Goal: Task Accomplishment & Management: Manage account settings

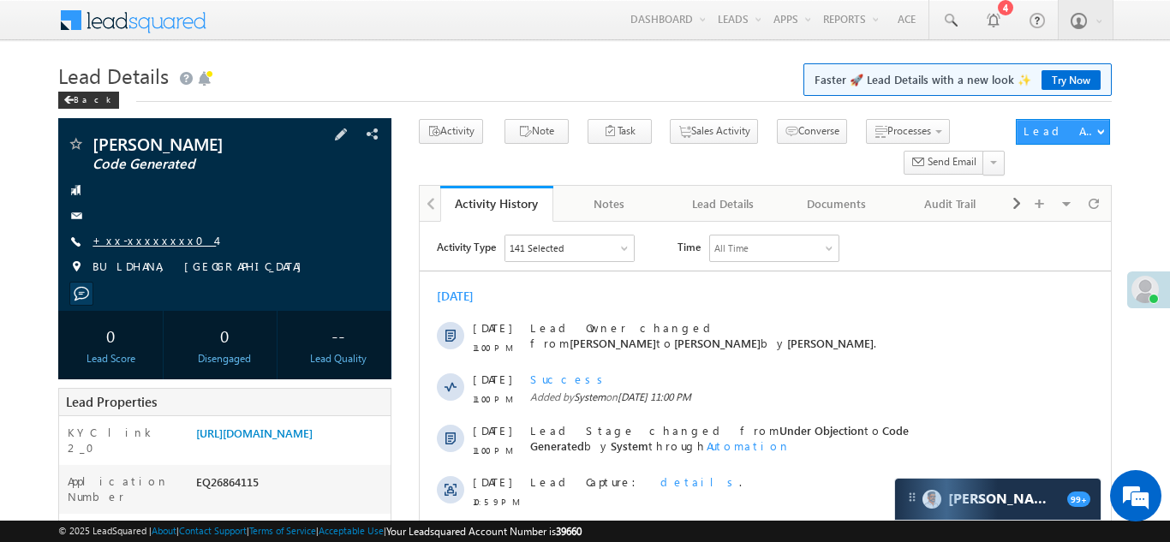
click at [134, 236] on link "+xx-xxxxxxxx04" at bounding box center [153, 240] width 123 height 15
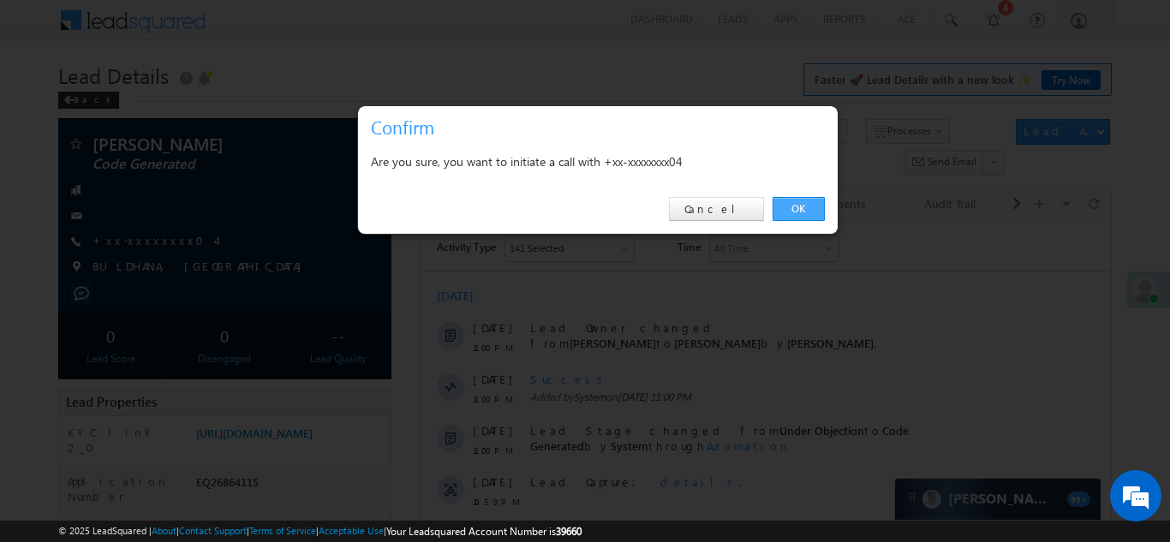
click at [799, 211] on link "OK" at bounding box center [798, 209] width 52 height 24
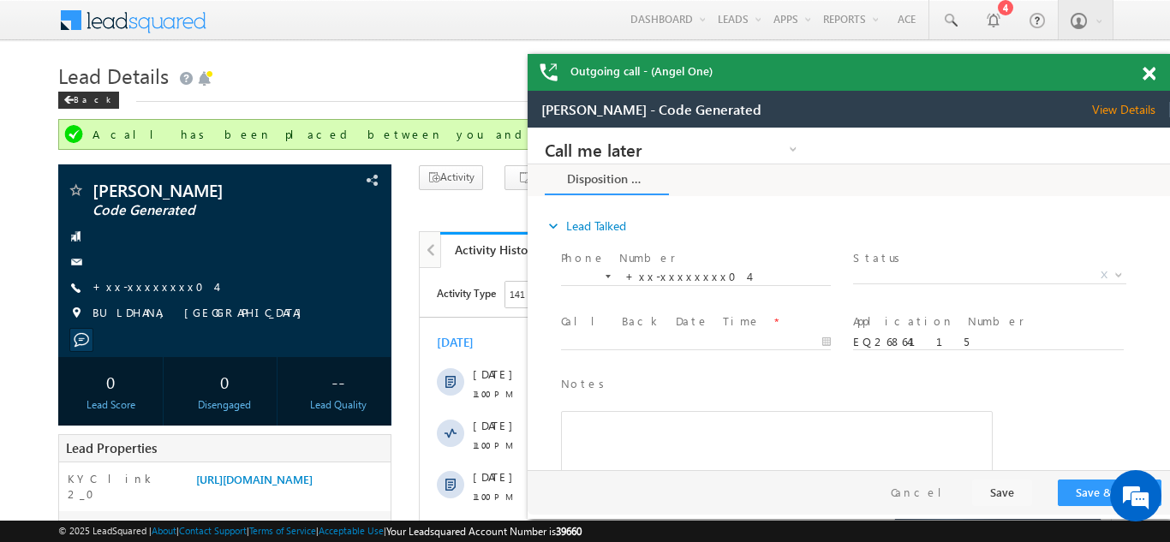
click at [1149, 73] on span at bounding box center [1148, 74] width 13 height 15
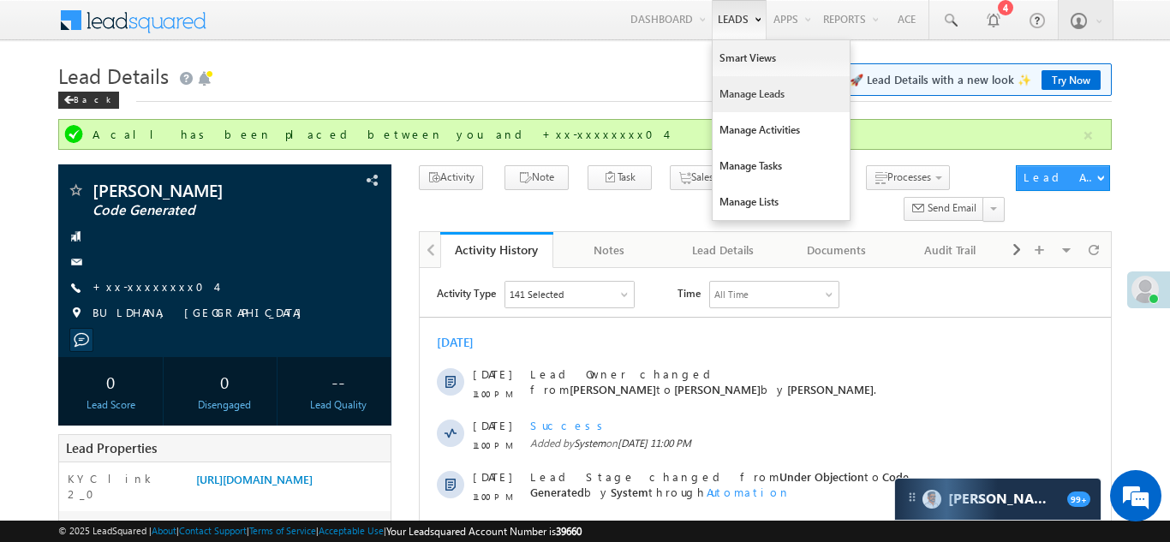
click at [738, 87] on link "Manage Leads" at bounding box center [780, 94] width 137 height 36
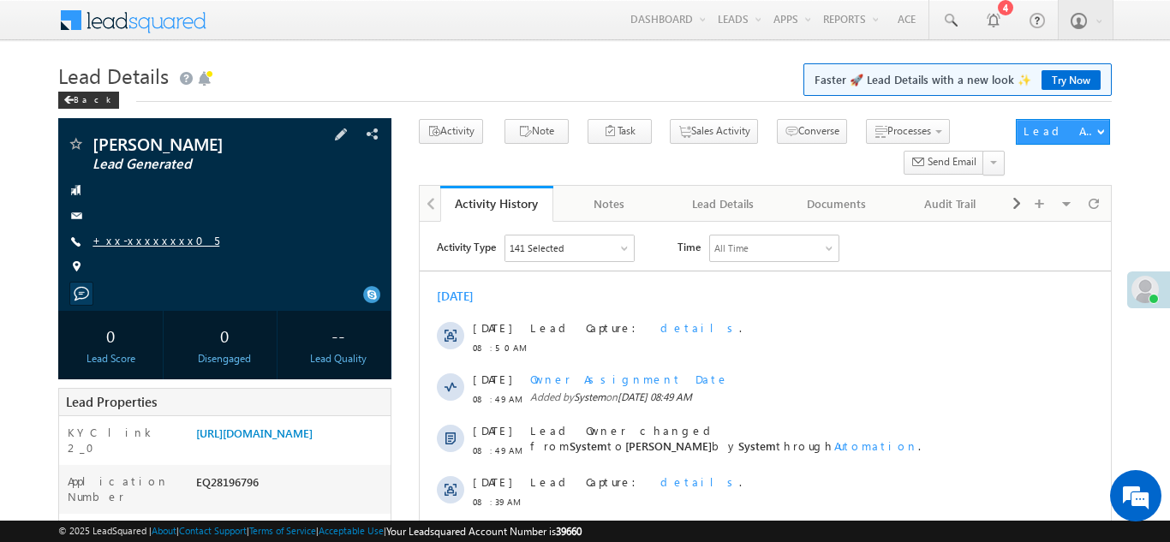
click at [142, 245] on link "+xx-xxxxxxxx05" at bounding box center [155, 240] width 127 height 15
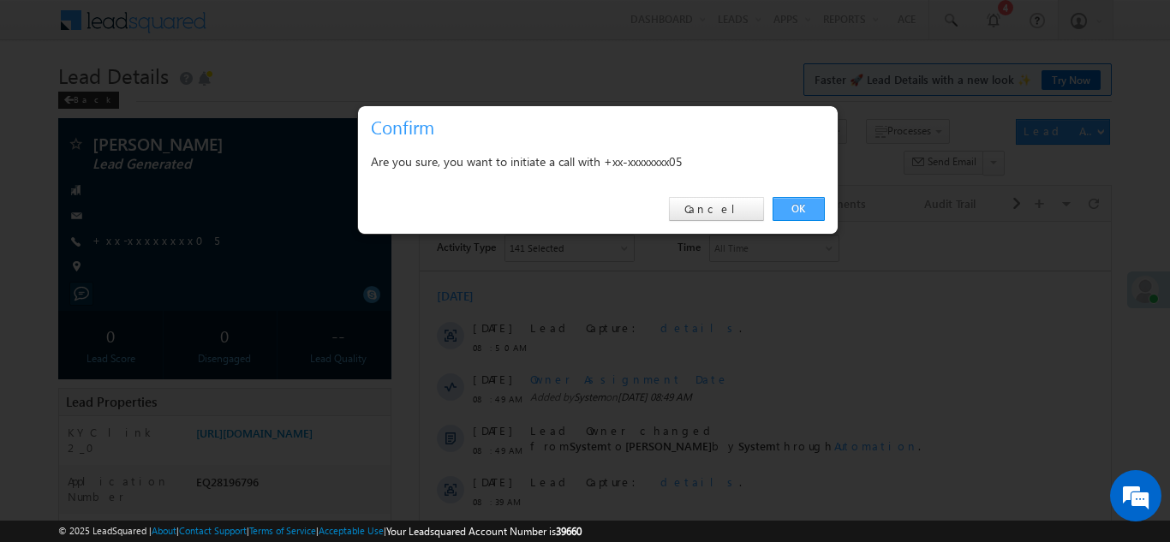
click at [786, 208] on link "OK" at bounding box center [798, 209] width 52 height 24
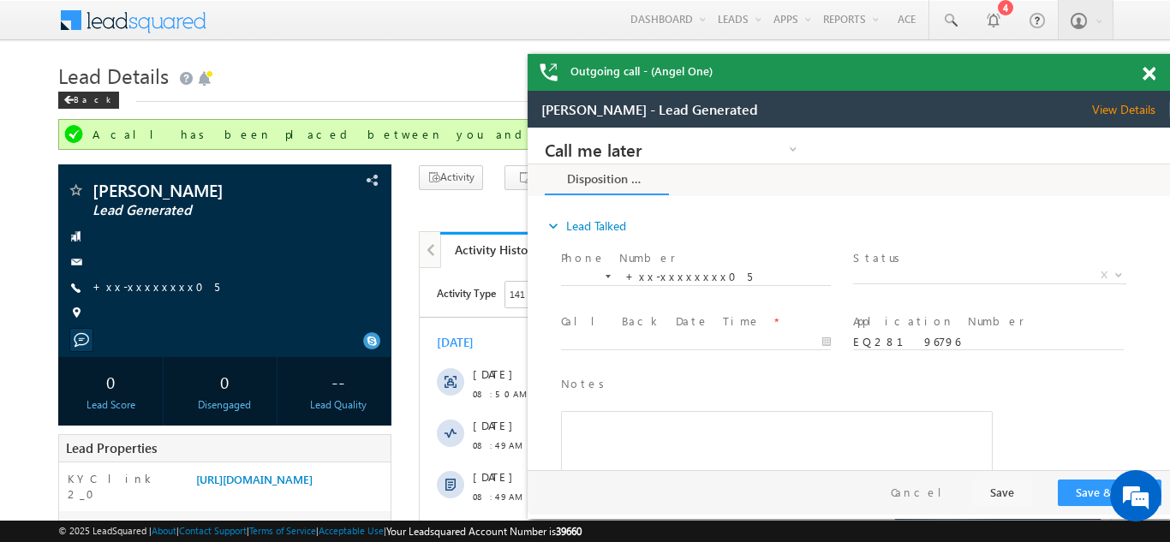
click at [1150, 68] on span at bounding box center [1148, 74] width 13 height 15
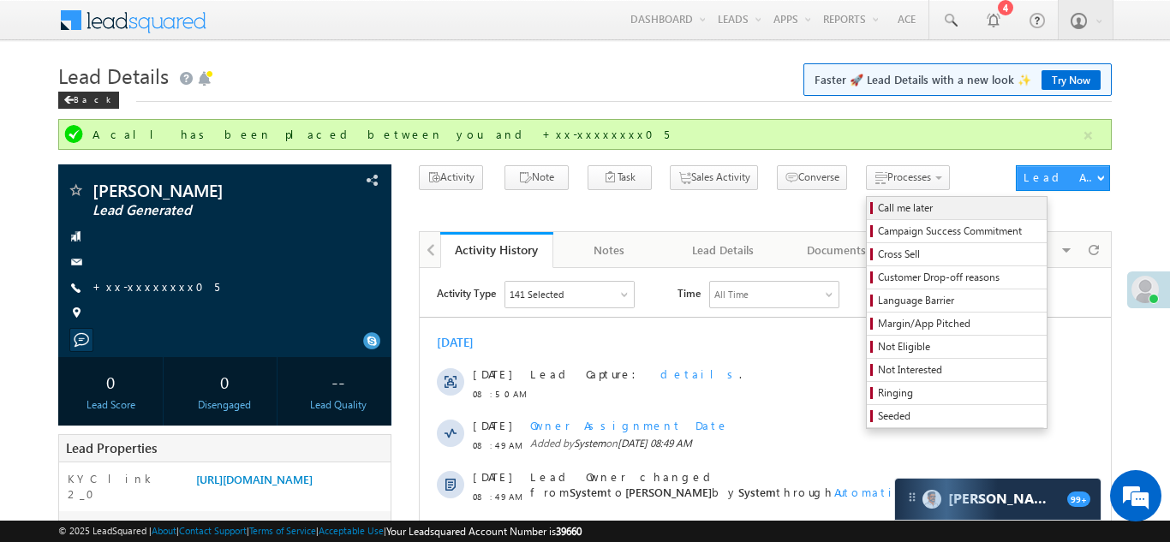
click at [878, 216] on span "Call me later" at bounding box center [959, 207] width 163 height 15
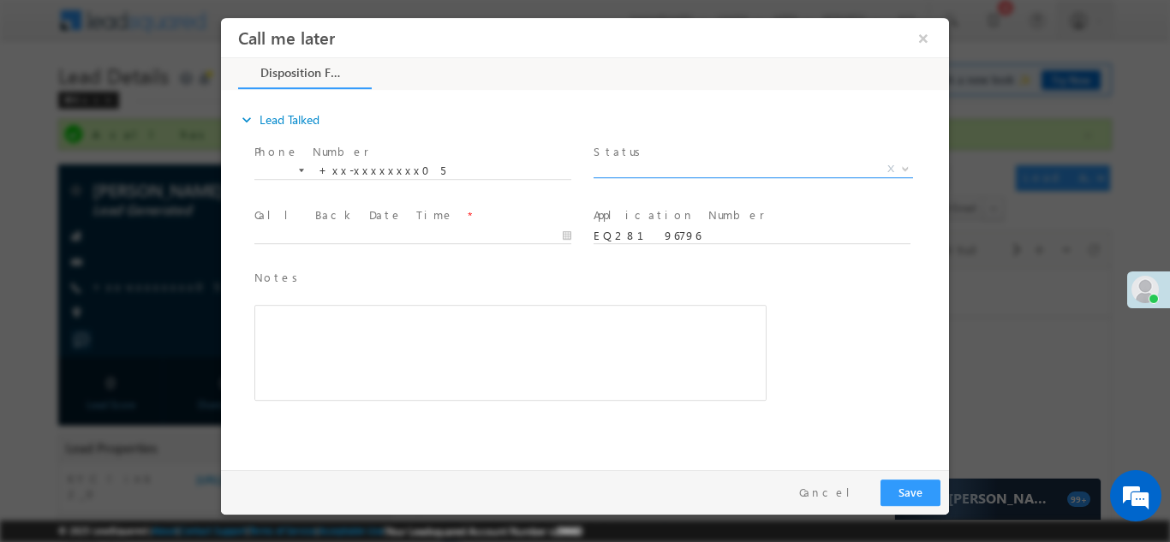
click at [644, 165] on span "X" at bounding box center [752, 168] width 319 height 17
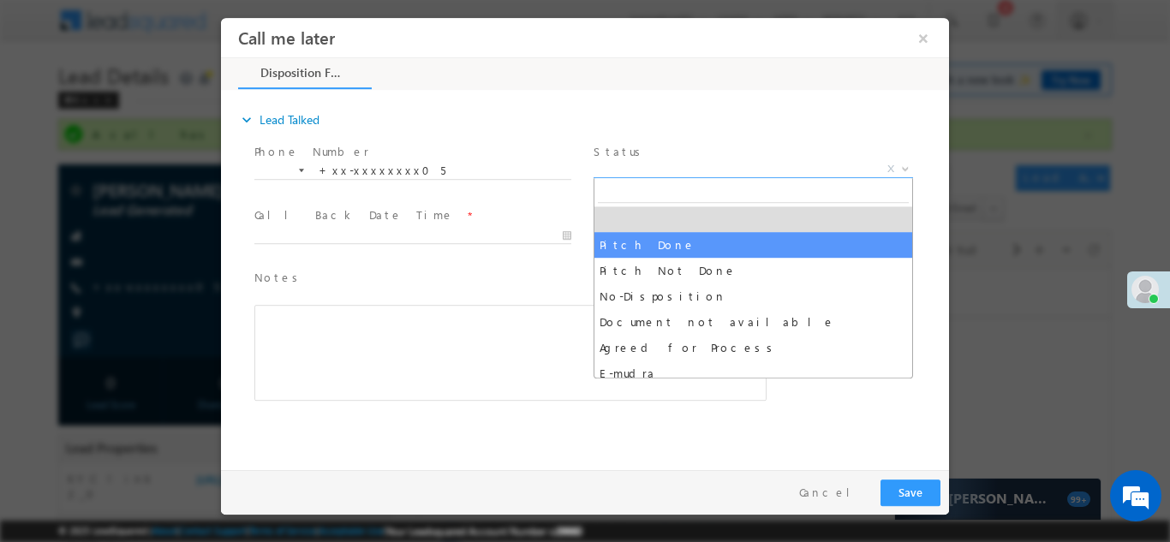
select select "Pitch Done"
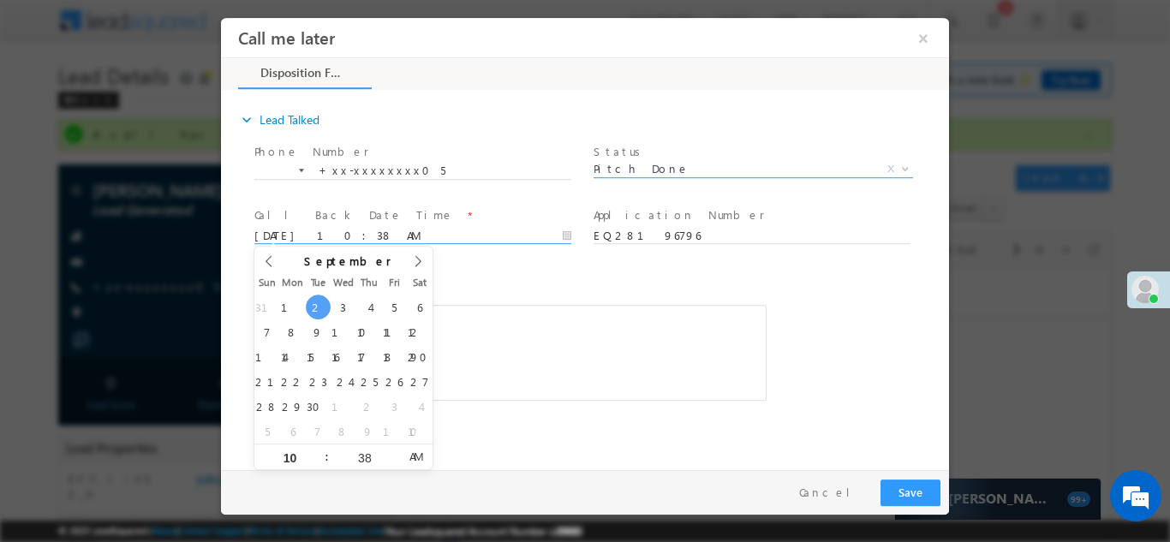
click at [362, 229] on body "Call me later ×" at bounding box center [585, 239] width 728 height 444
type input "09/03/25 10:38 AM"
click at [555, 282] on span "Notes *" at bounding box center [497, 277] width 486 height 19
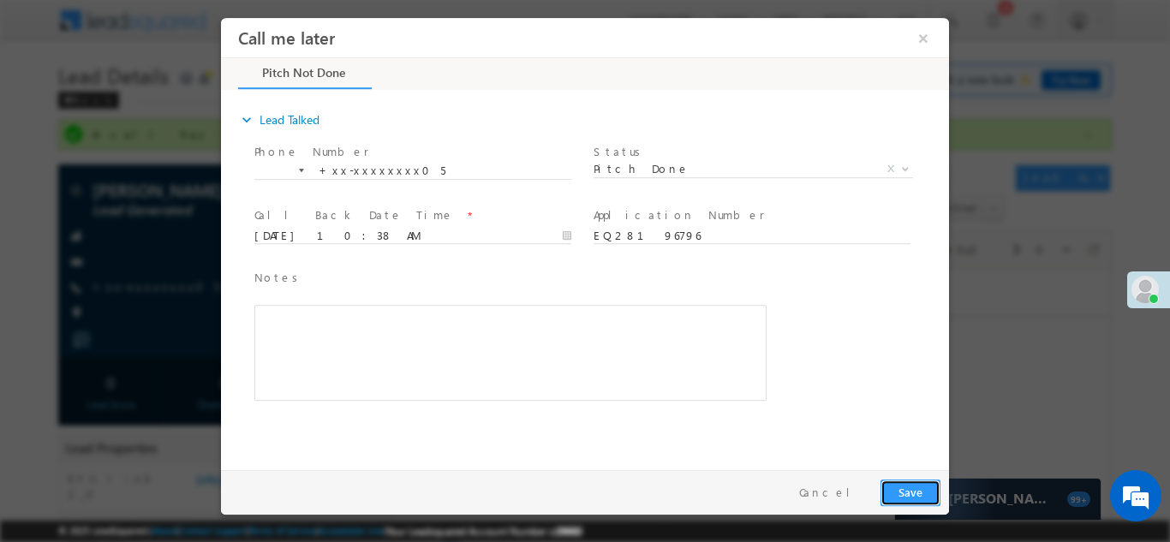
click at [913, 492] on button "Save" at bounding box center [910, 492] width 60 height 27
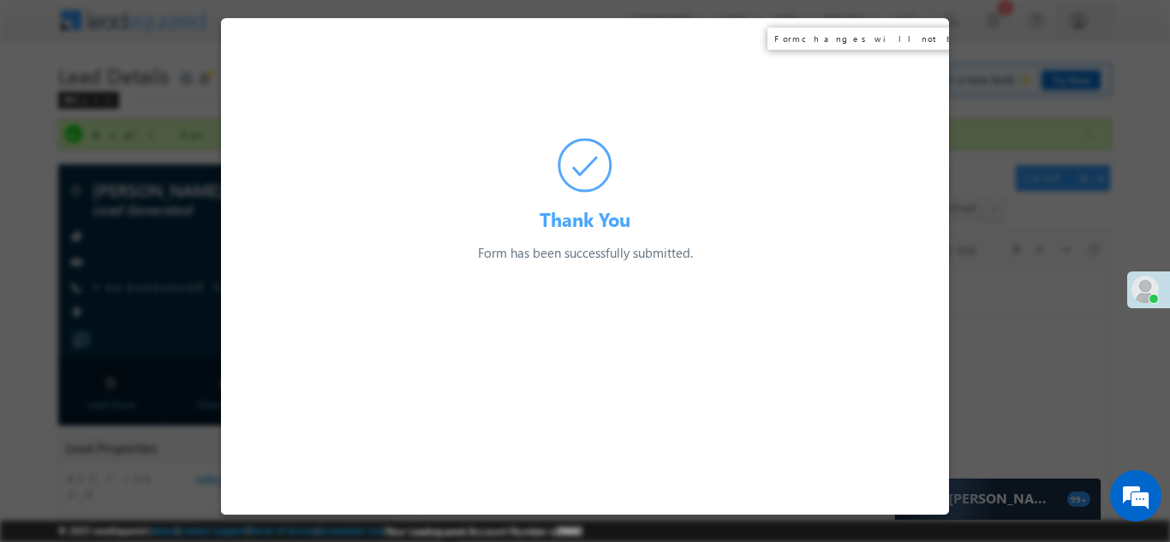
click at [921, 39] on div "Thank You Form has been successfully submitted. Preparing your form..." at bounding box center [585, 139] width 728 height 245
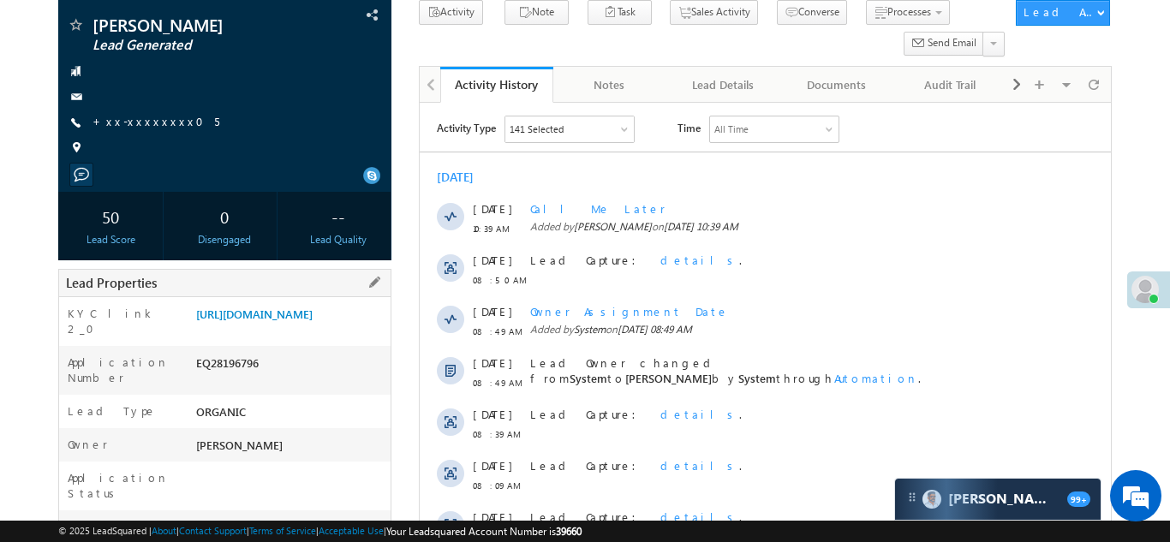
scroll to position [176, 0]
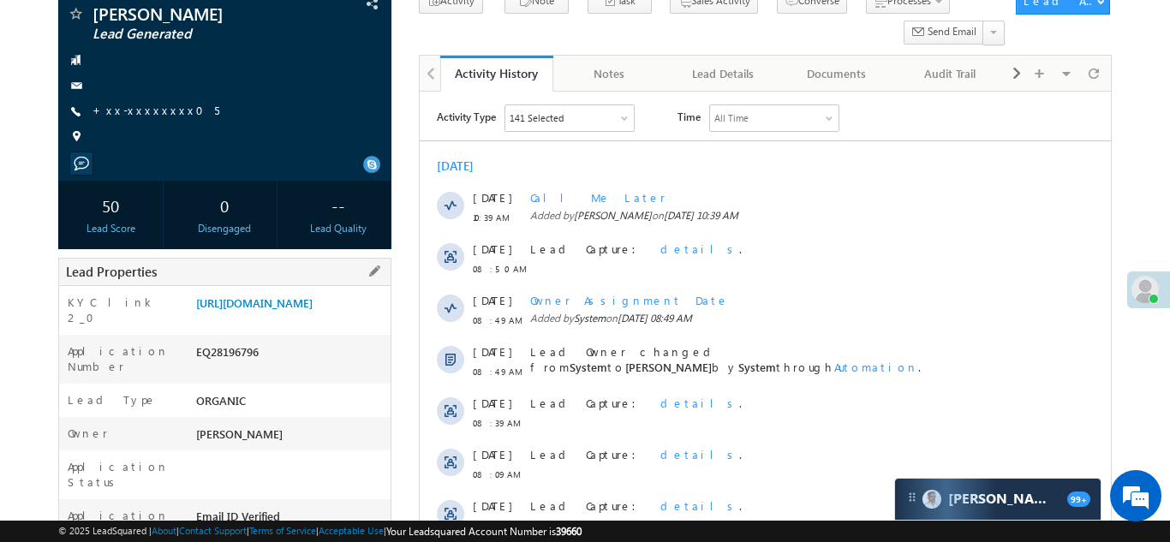
copy div "EQ28196796"
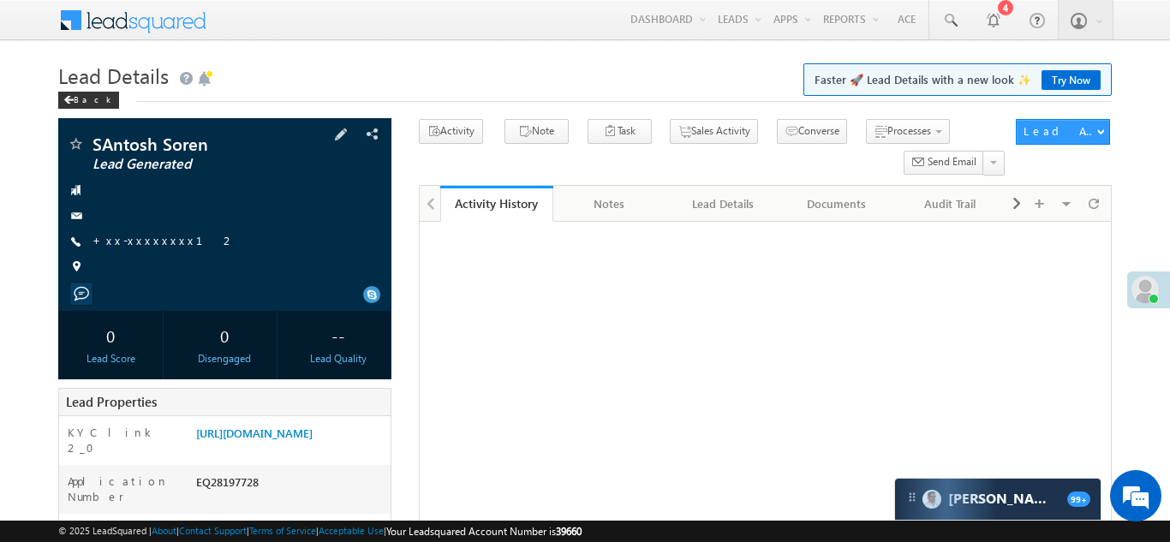
click at [142, 247] on span "+xx-xxxxxxxx12" at bounding box center [163, 241] width 143 height 17
click at [142, 240] on link "+xx-xxxxxxxx12" at bounding box center [163, 240] width 143 height 15
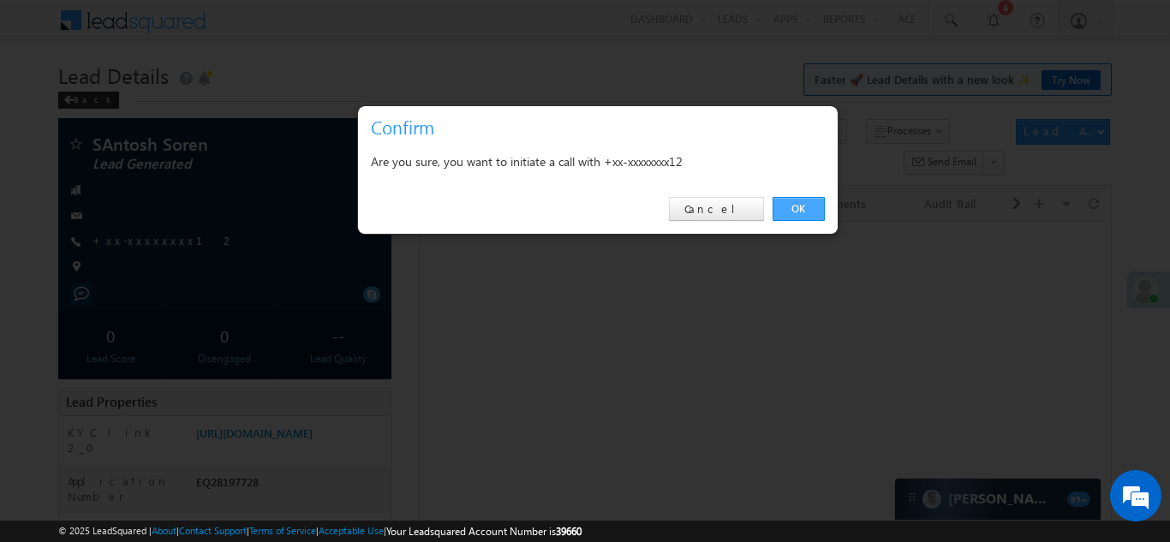
click at [810, 210] on link "OK" at bounding box center [798, 209] width 52 height 24
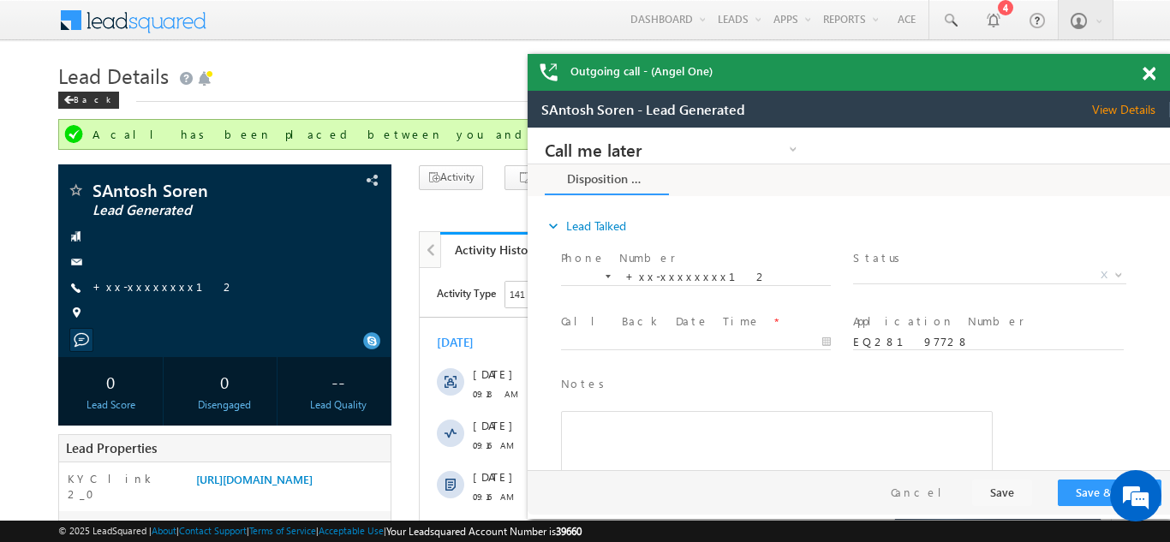
click at [1152, 72] on span at bounding box center [1148, 74] width 13 height 15
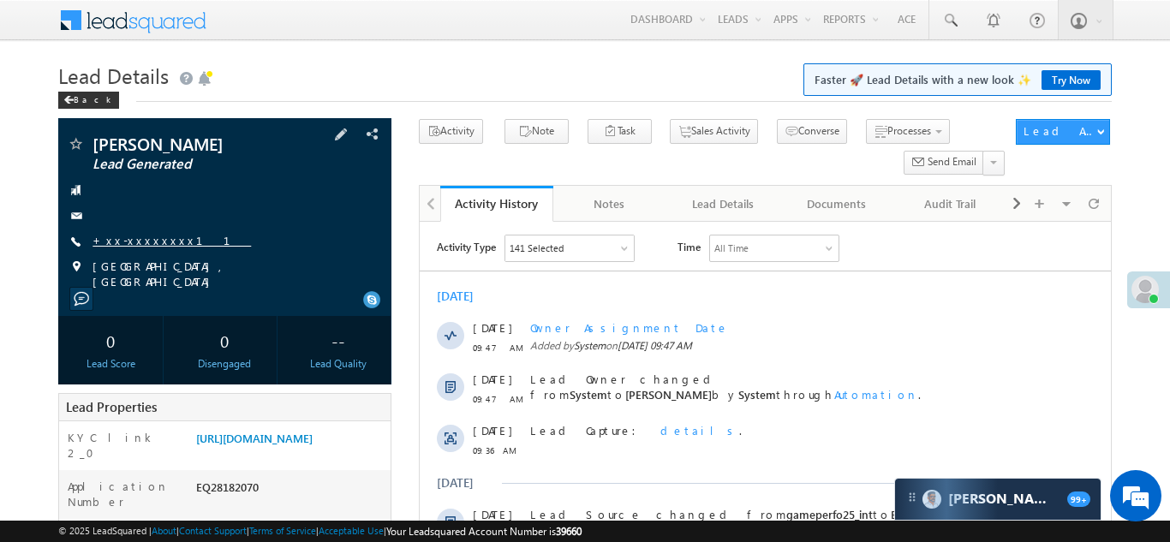
click at [130, 241] on link "+xx-xxxxxxxx11" at bounding box center [171, 240] width 158 height 15
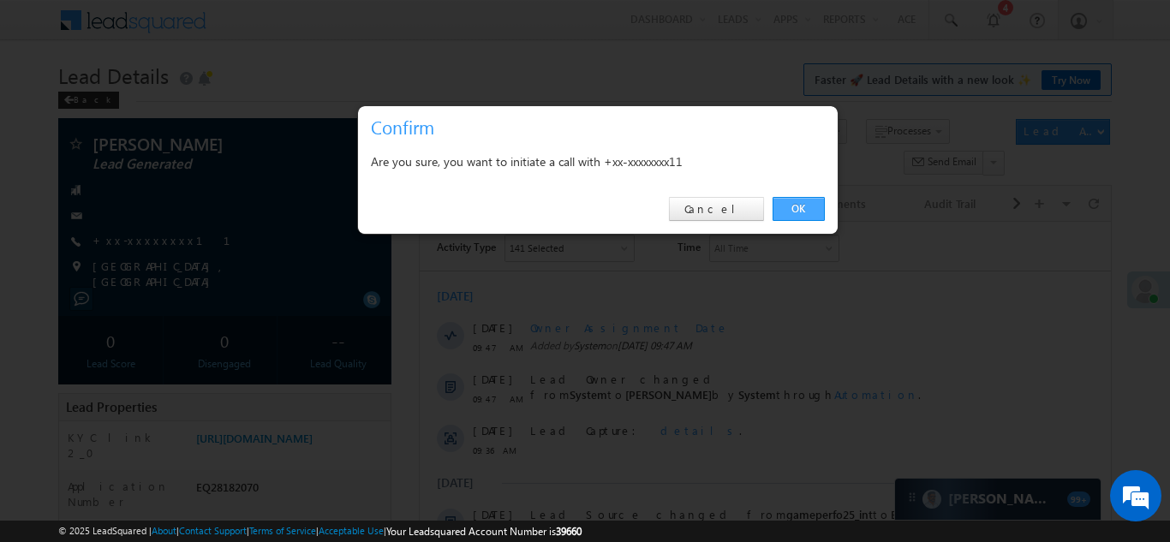
click at [790, 205] on link "OK" at bounding box center [798, 209] width 52 height 24
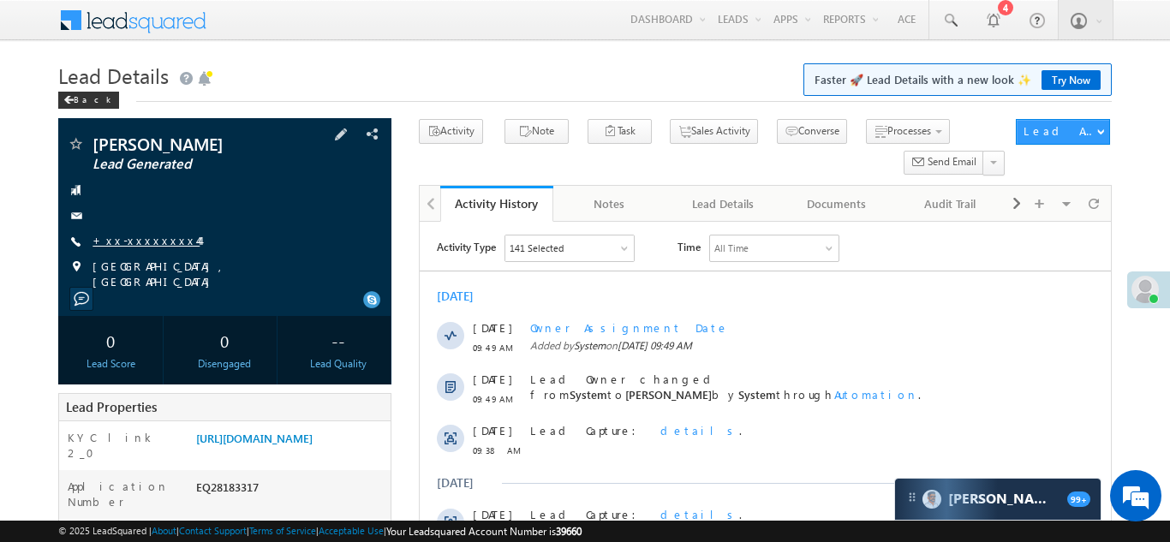
click at [140, 242] on link "+xx-xxxxxxxx44" at bounding box center [145, 240] width 107 height 15
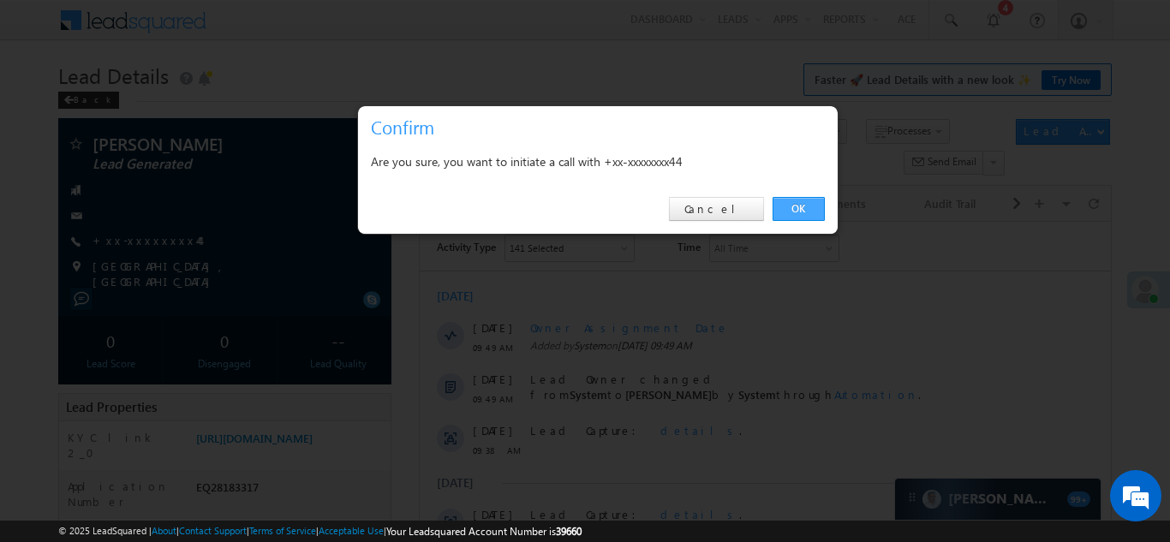
click at [800, 200] on link "OK" at bounding box center [798, 209] width 52 height 24
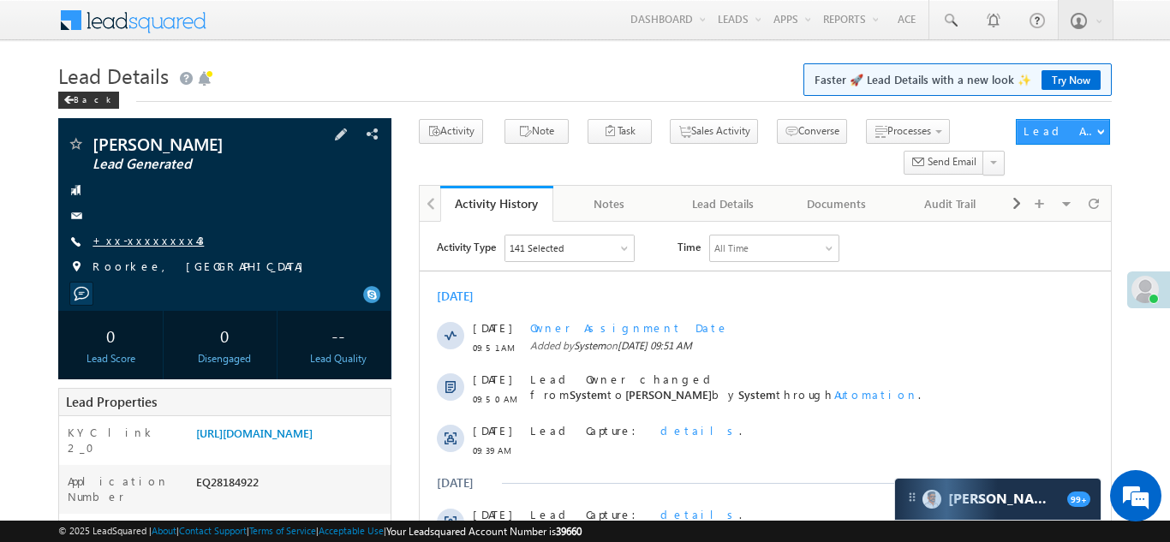
click at [132, 240] on link "+xx-xxxxxxxx43" at bounding box center [147, 240] width 111 height 15
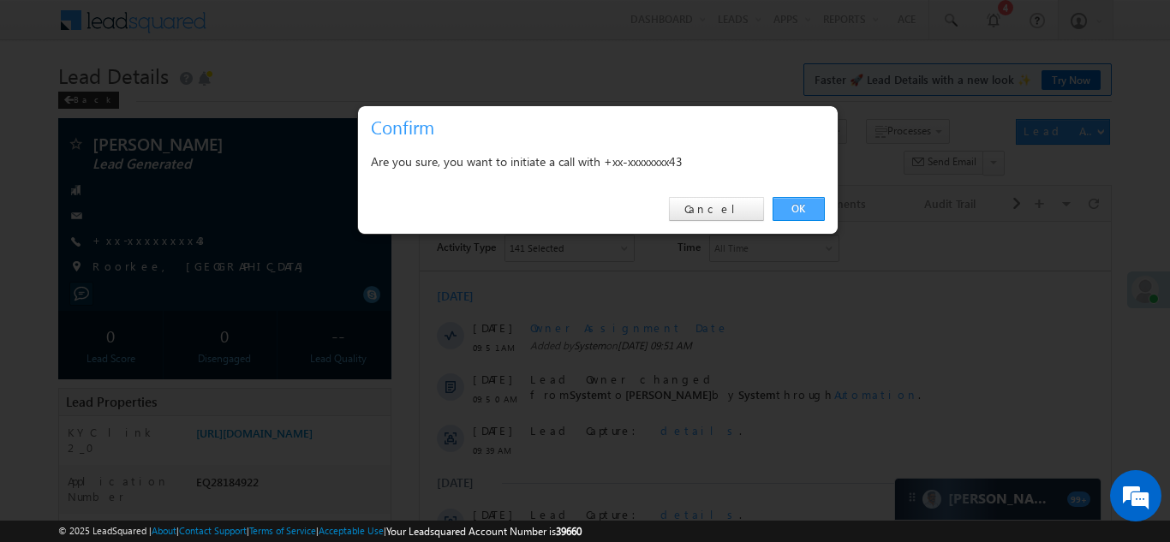
click at [790, 203] on link "OK" at bounding box center [798, 209] width 52 height 24
click at [789, 211] on link "OK" at bounding box center [798, 209] width 52 height 24
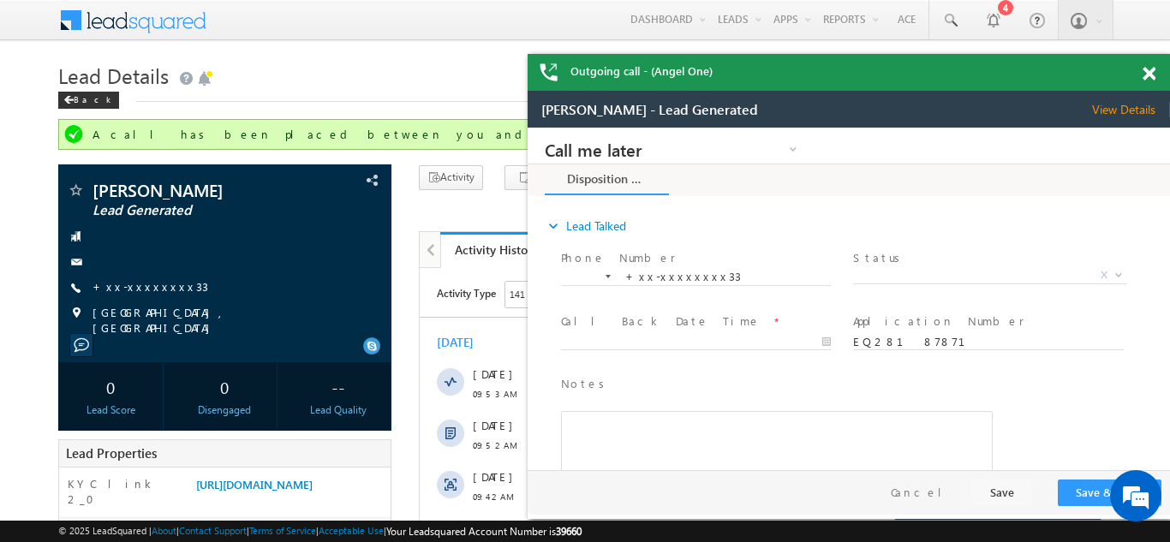
click at [1150, 74] on span at bounding box center [1148, 74] width 13 height 15
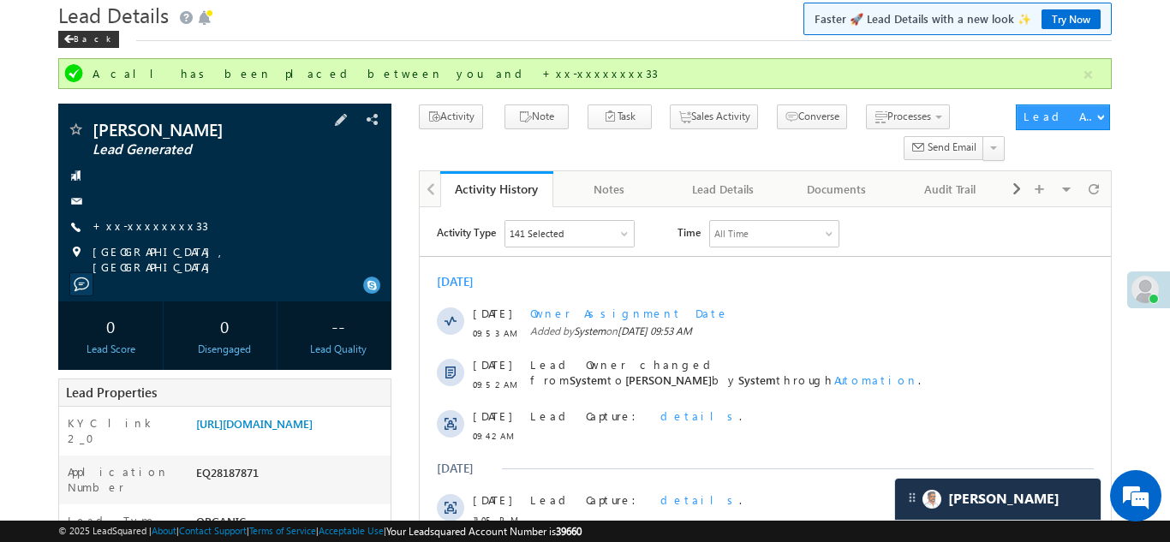
scroll to position [142, 0]
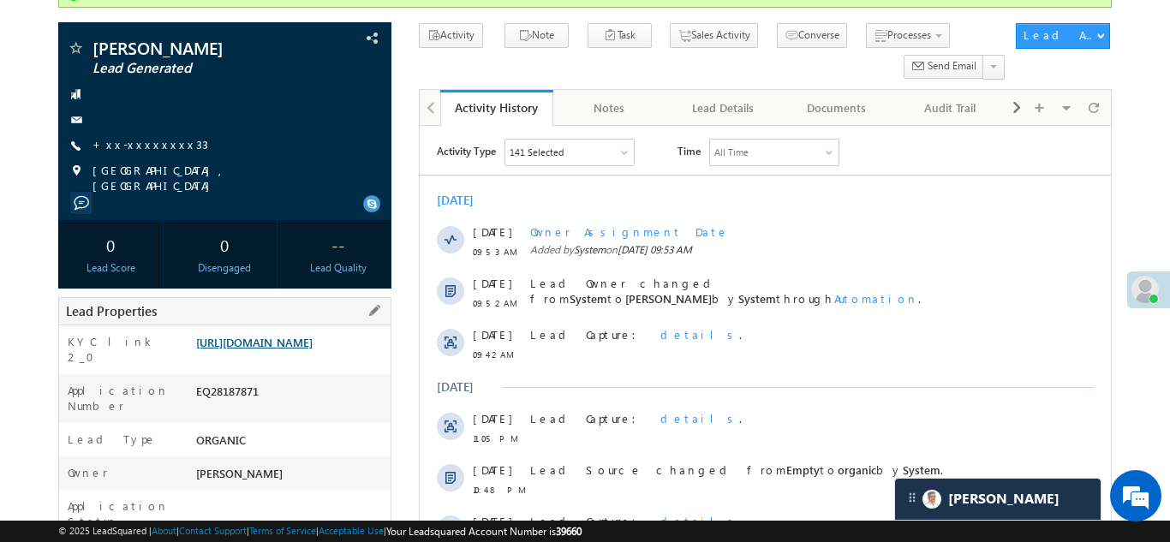
click at [279, 349] on link "https://angelbroking1-pk3em7sa.customui-test.leadsquared.com?leadId=74d4c42b-cd…" at bounding box center [254, 342] width 116 height 15
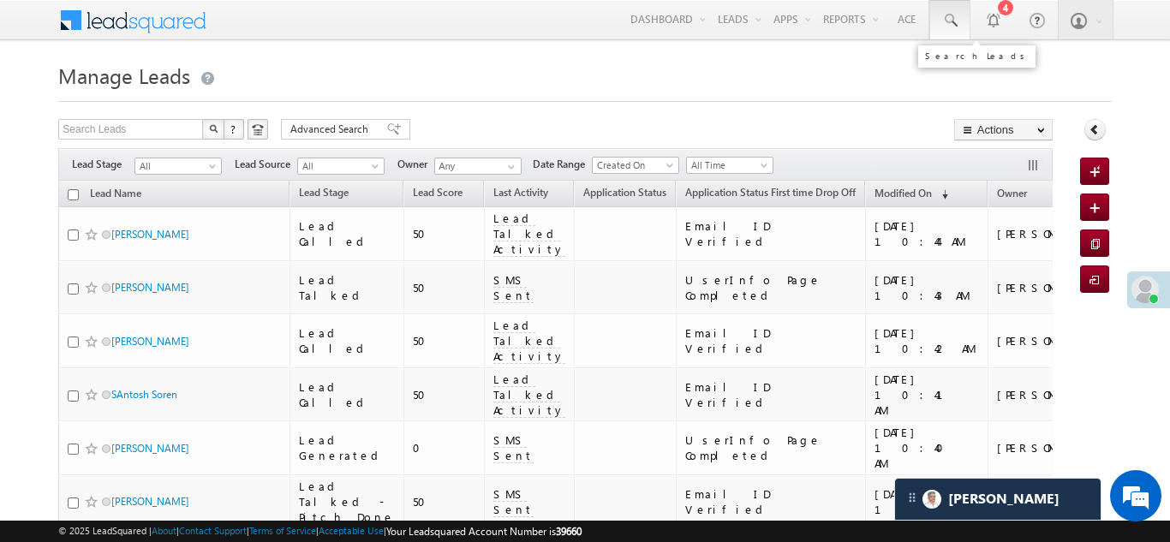
click at [949, 19] on span at bounding box center [949, 20] width 17 height 17
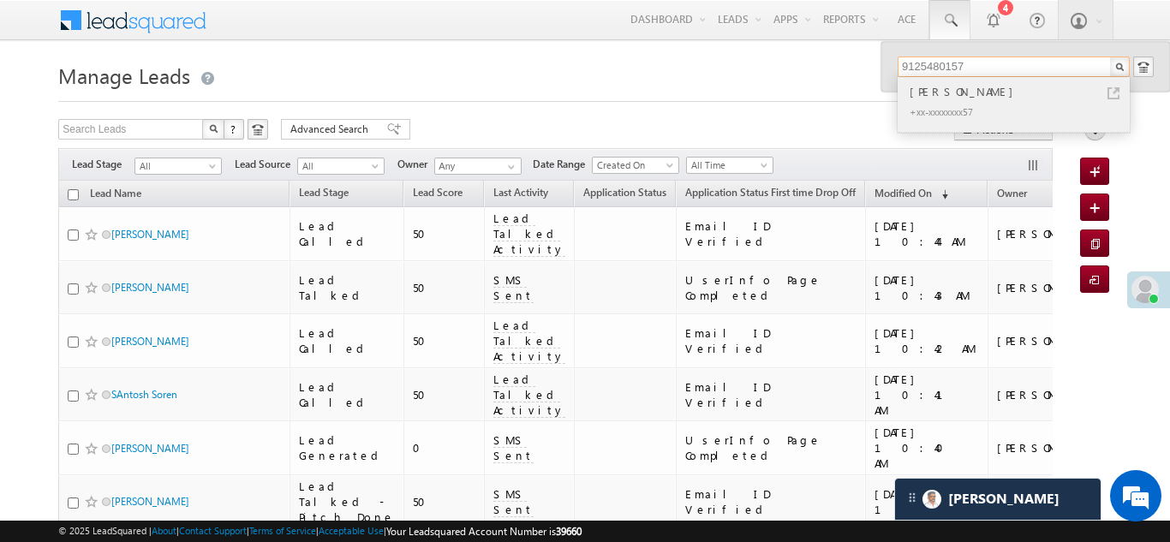
type input "9125480157"
click at [957, 93] on div "[PERSON_NAME]" at bounding box center [1020, 91] width 229 height 19
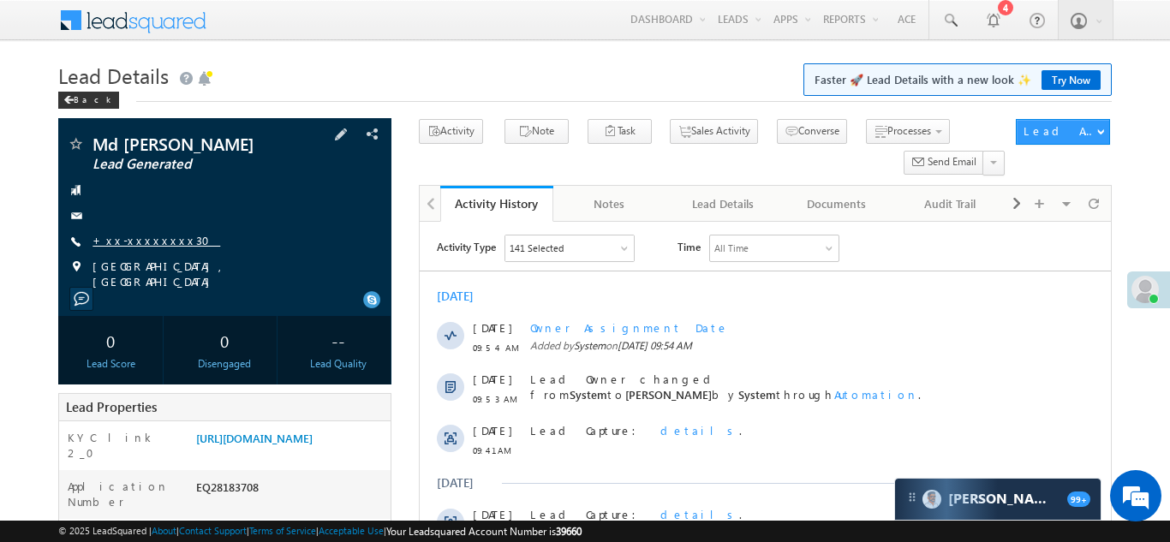
click at [130, 237] on link "+xx-xxxxxxxx30" at bounding box center [156, 240] width 128 height 15
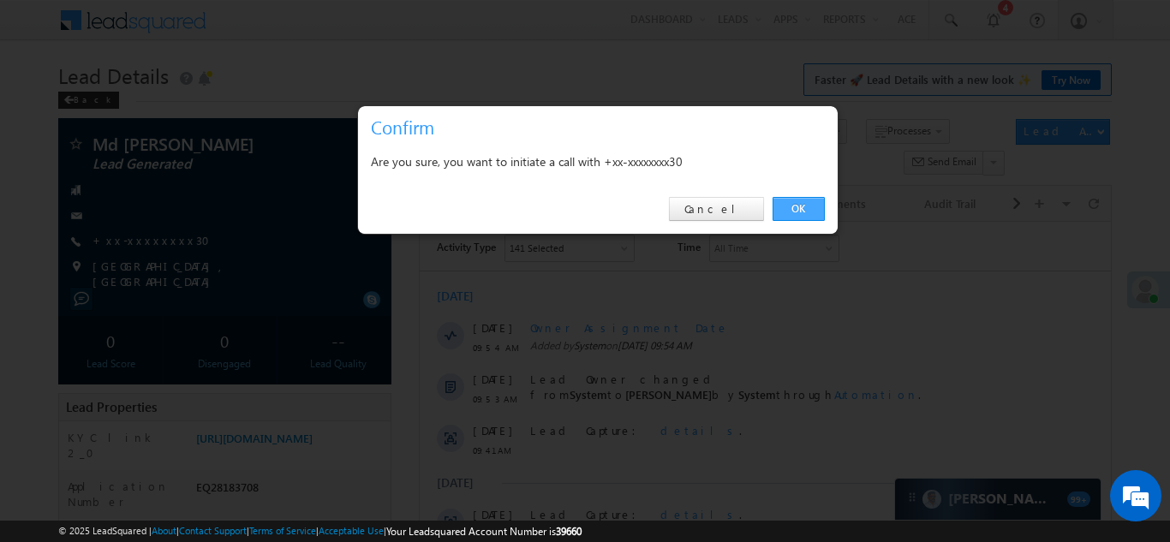
click at [793, 211] on link "OK" at bounding box center [798, 209] width 52 height 24
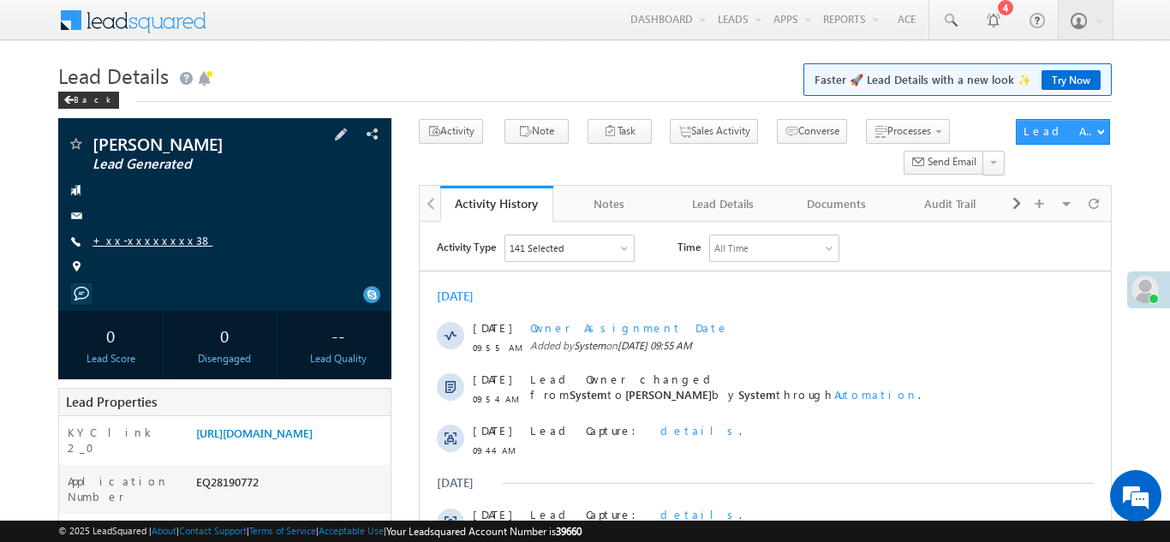
click at [153, 242] on link "+xx-xxxxxxxx38" at bounding box center [152, 240] width 120 height 15
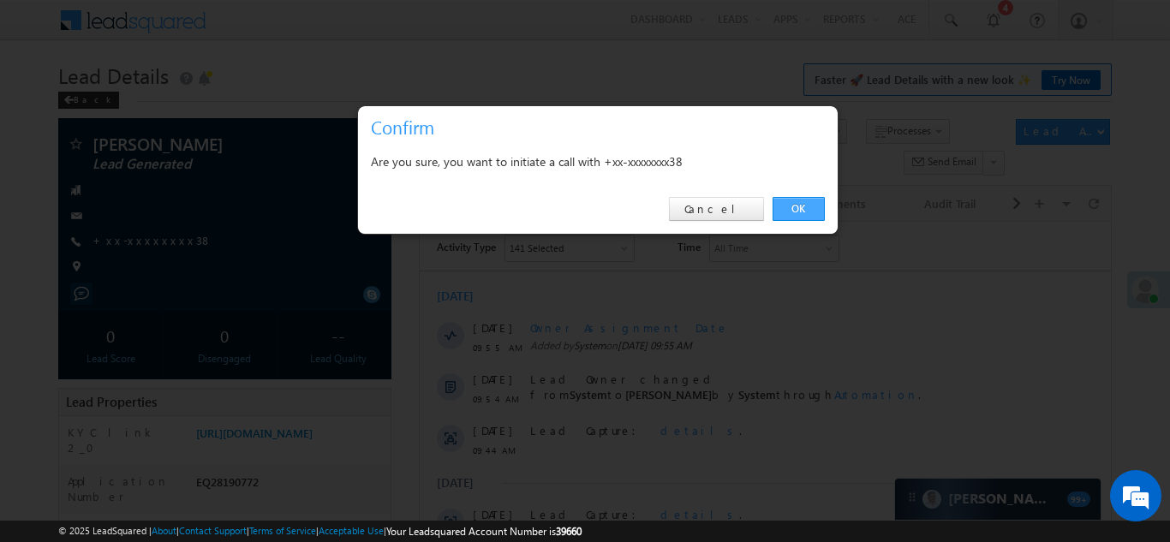
click at [792, 206] on link "OK" at bounding box center [798, 209] width 52 height 24
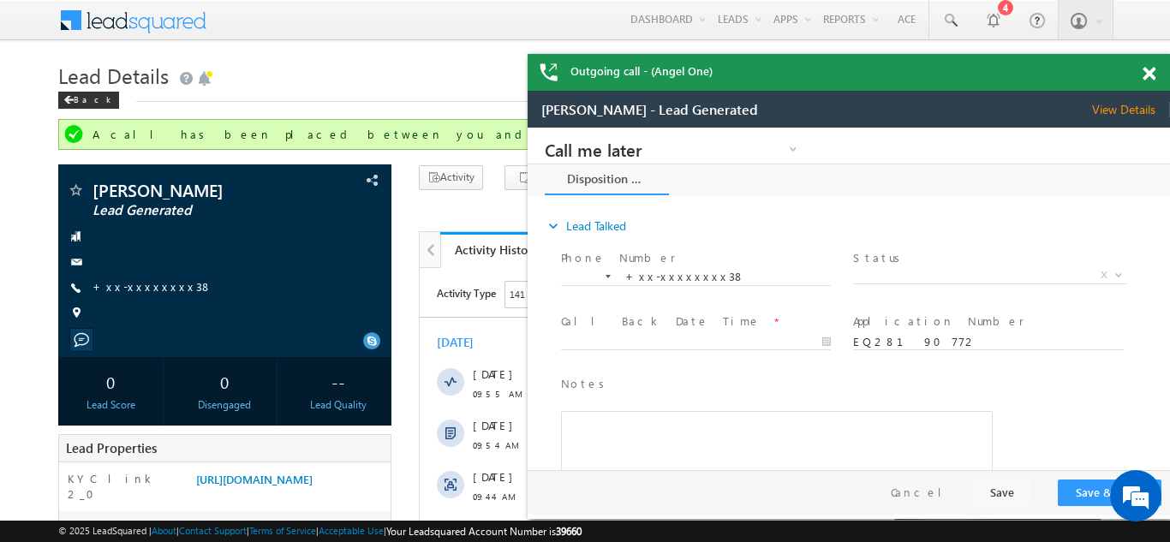
click at [1141, 75] on div "Outgoing call - (Angel One)" at bounding box center [848, 72] width 642 height 37
click at [1149, 76] on span at bounding box center [1148, 74] width 13 height 15
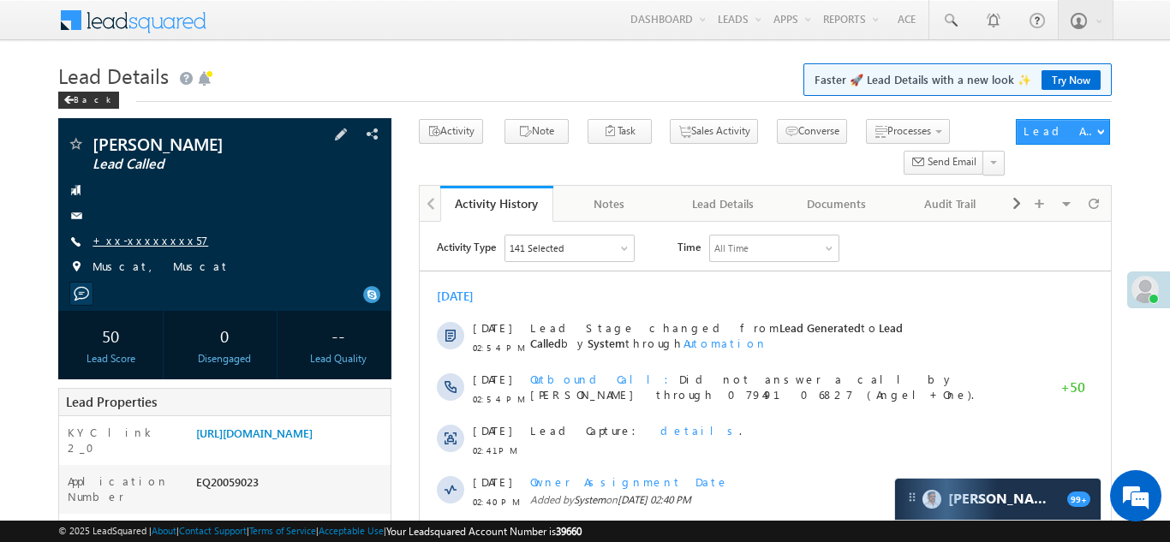
click at [134, 238] on link "+xx-xxxxxxxx57" at bounding box center [150, 240] width 116 height 15
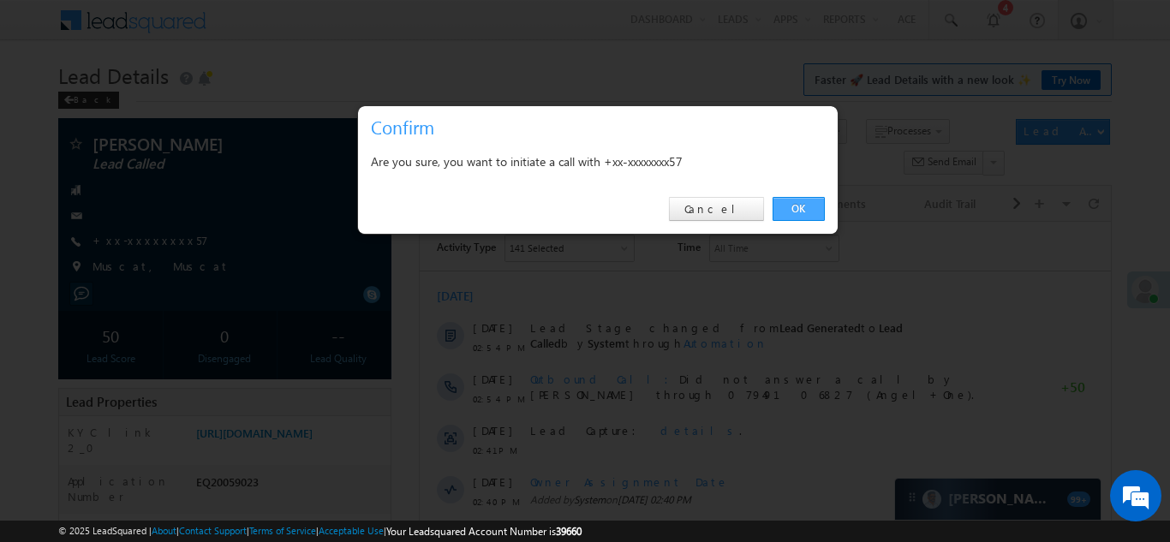
click at [793, 206] on link "OK" at bounding box center [798, 209] width 52 height 24
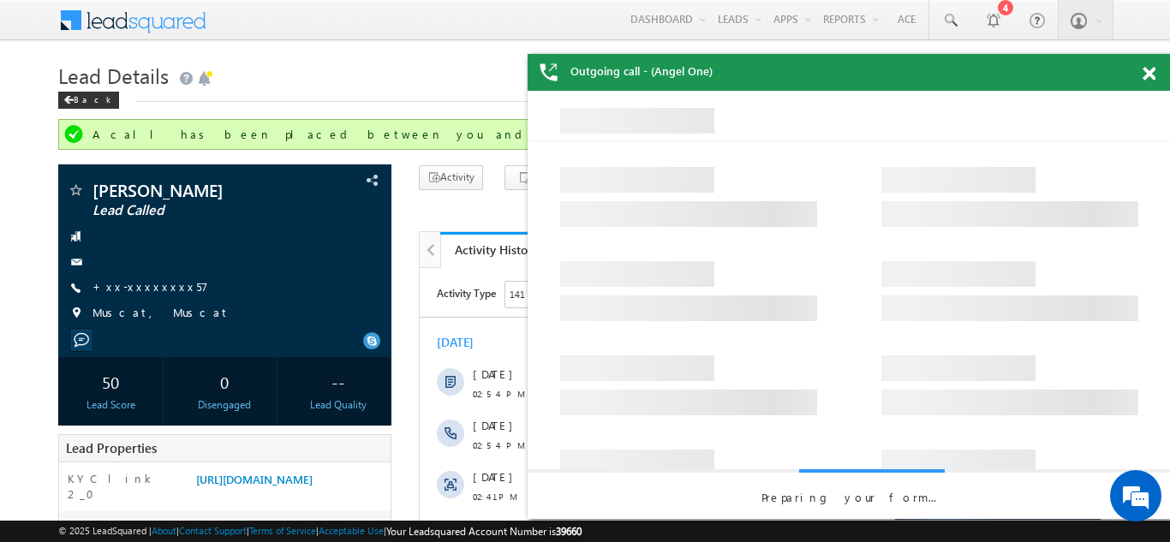
drag, startPoint x: 1148, startPoint y: 69, endPoint x: 277, endPoint y: 158, distance: 876.3
click at [1148, 69] on span at bounding box center [1148, 74] width 13 height 15
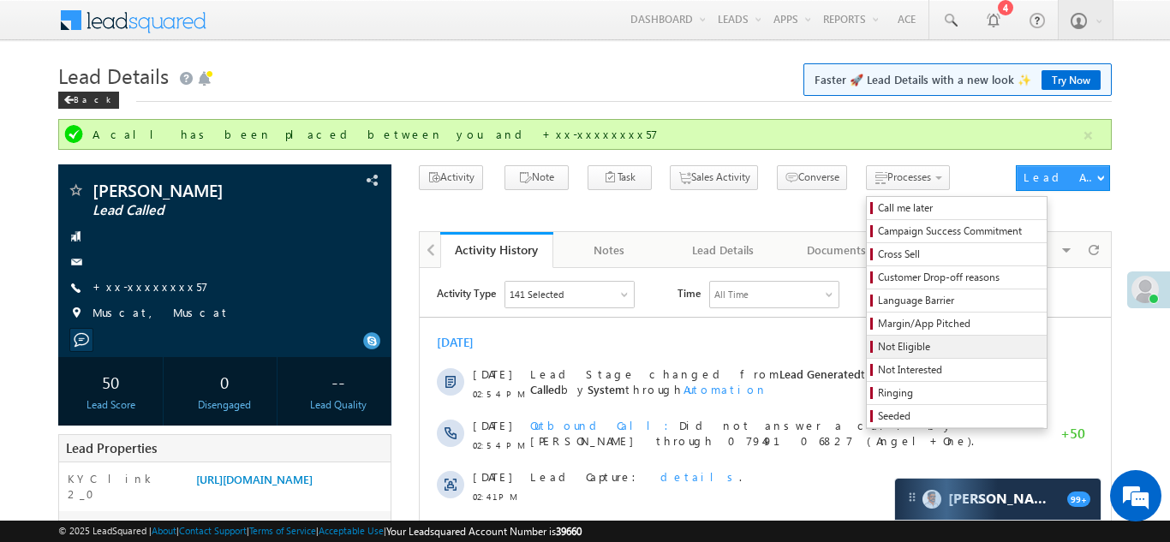
click at [878, 354] on span "Not Eligible" at bounding box center [959, 346] width 163 height 15
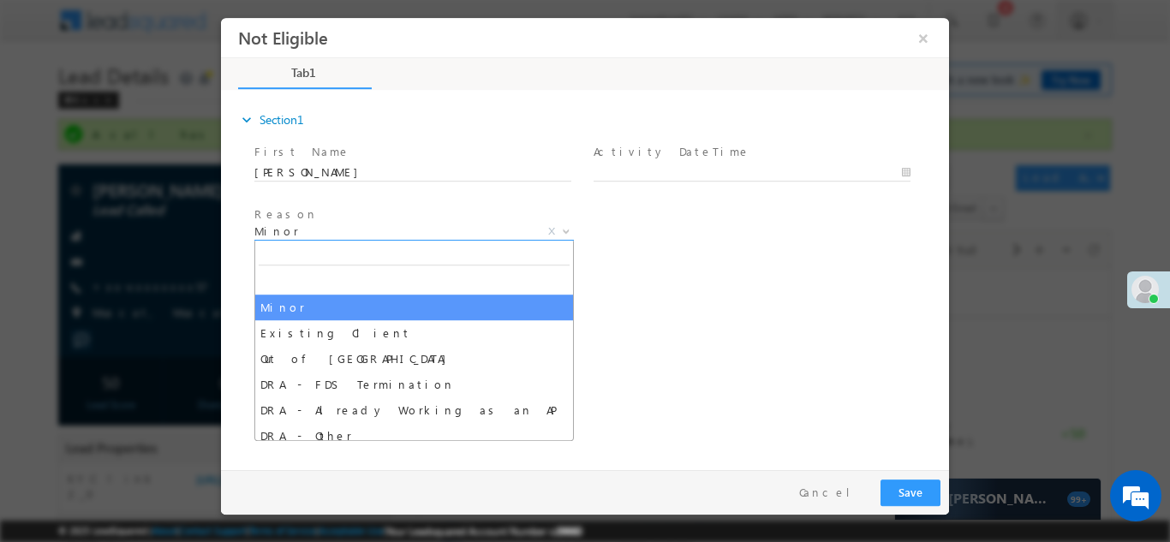
click at [421, 235] on span "Minor" at bounding box center [393, 230] width 278 height 15
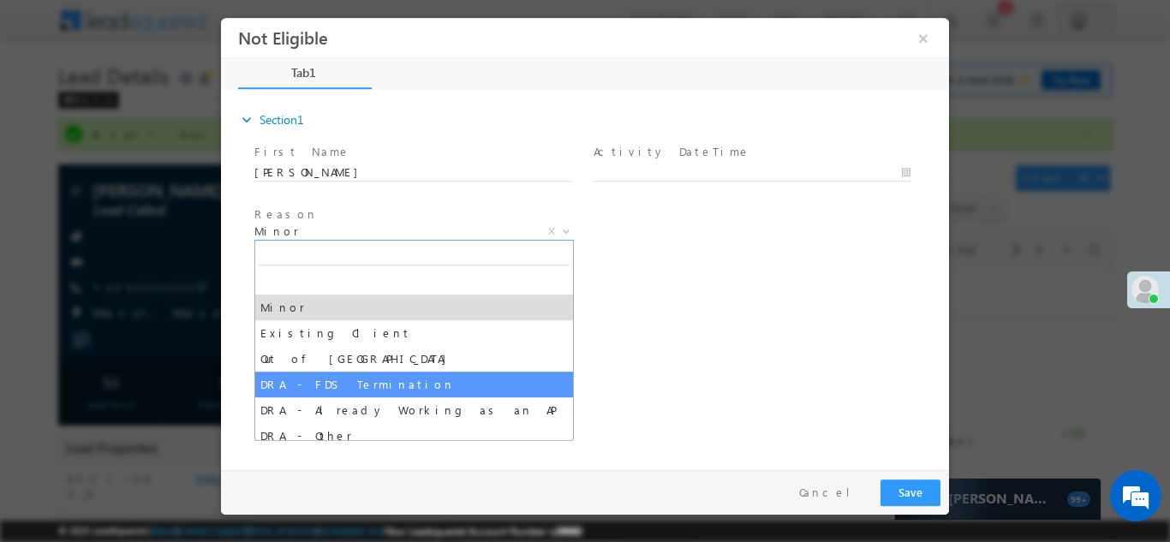
scroll to position [17, 0]
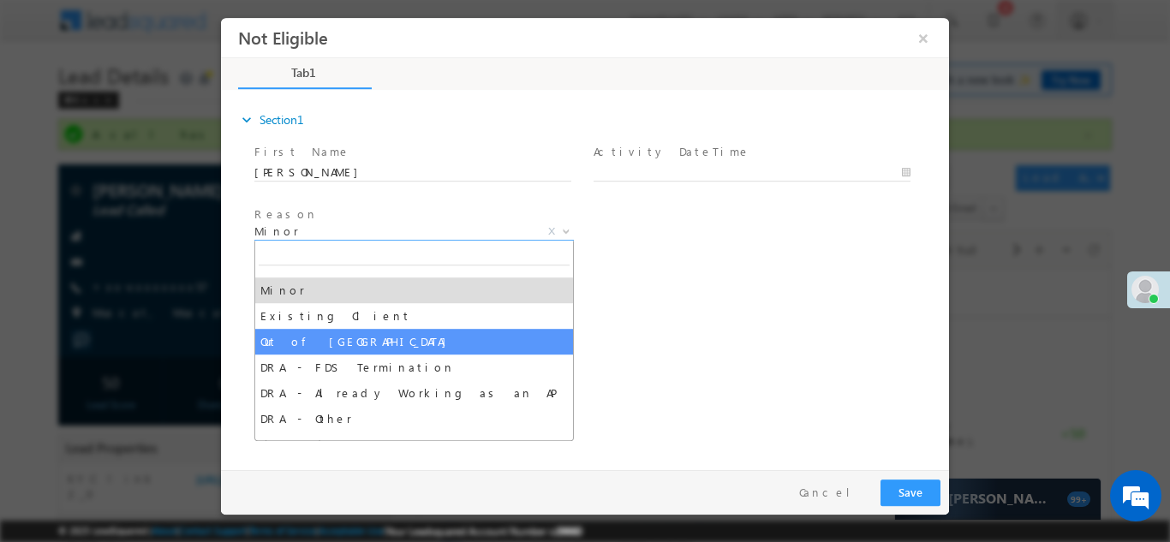
select select "Out of India"
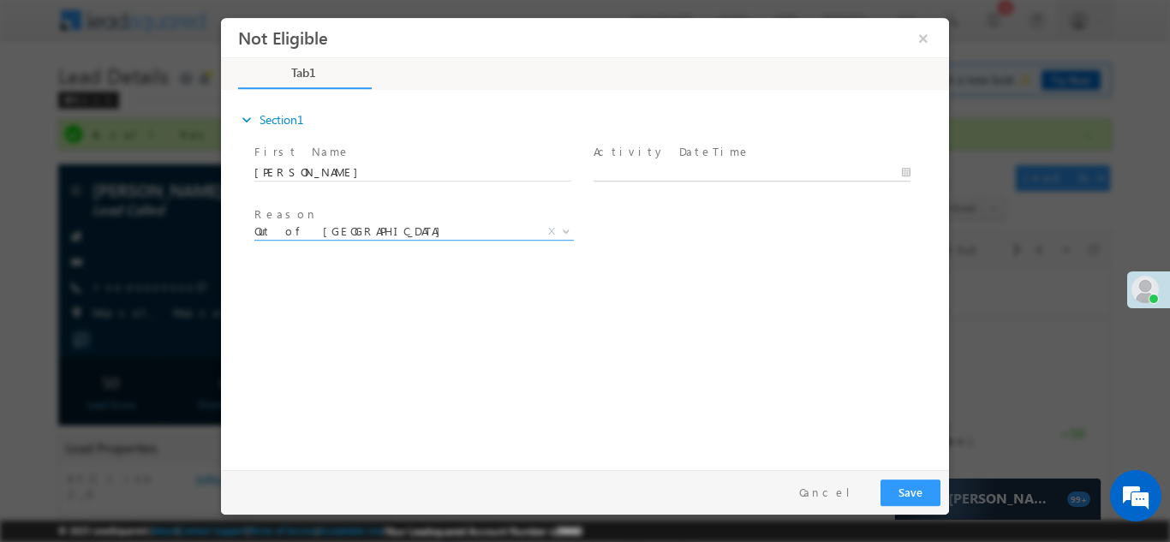
type input "09/02/25 10:50 AM"
click at [653, 169] on body "Not Eligible ×" at bounding box center [585, 239] width 728 height 444
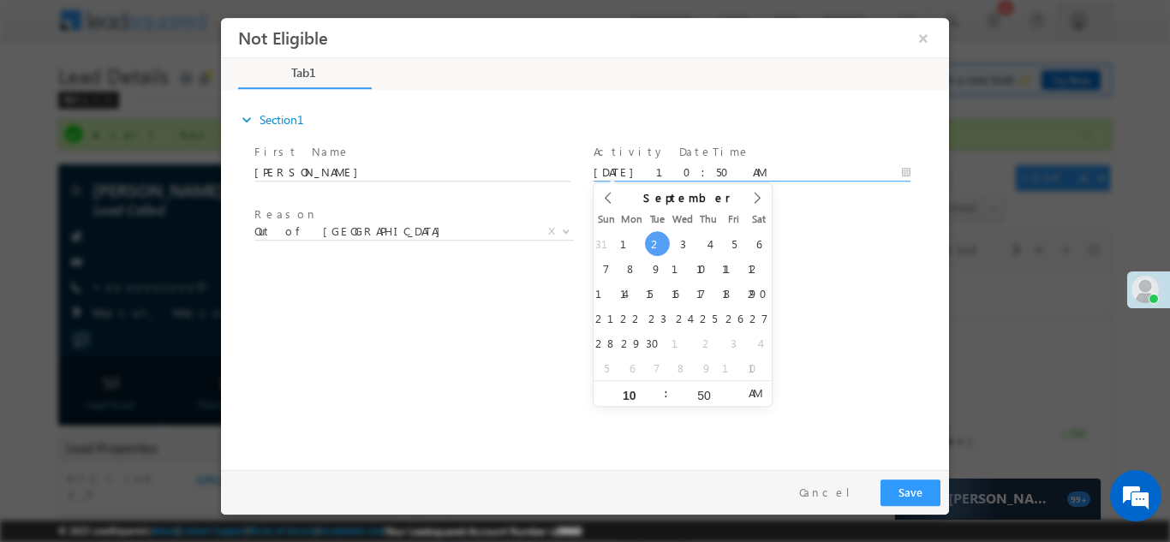
click at [784, 286] on div "expand_more Section1 First Name *" at bounding box center [588, 277] width 719 height 370
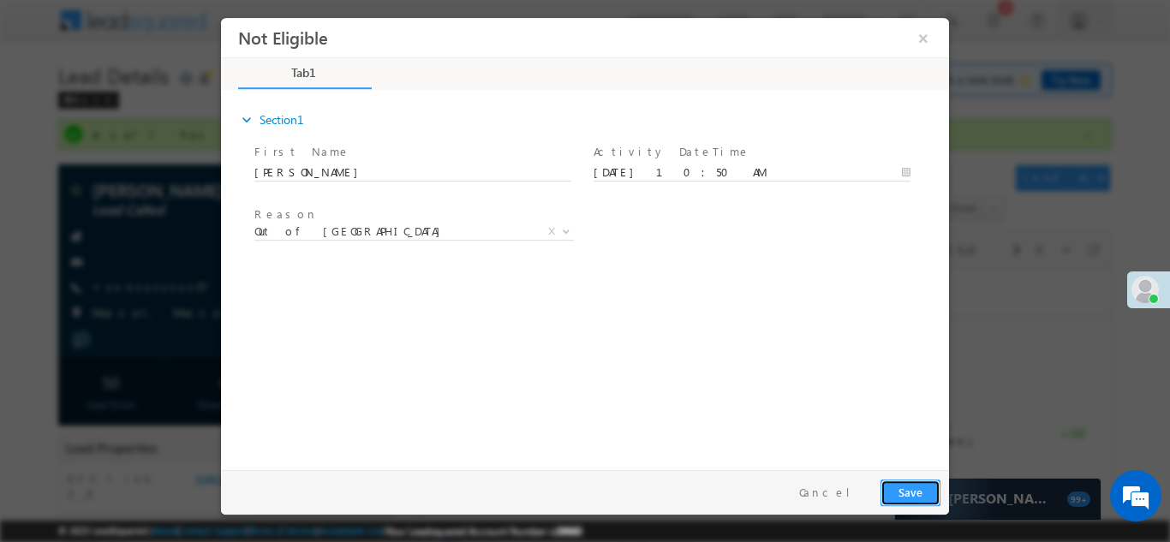
click at [909, 490] on button "Save" at bounding box center [910, 492] width 60 height 27
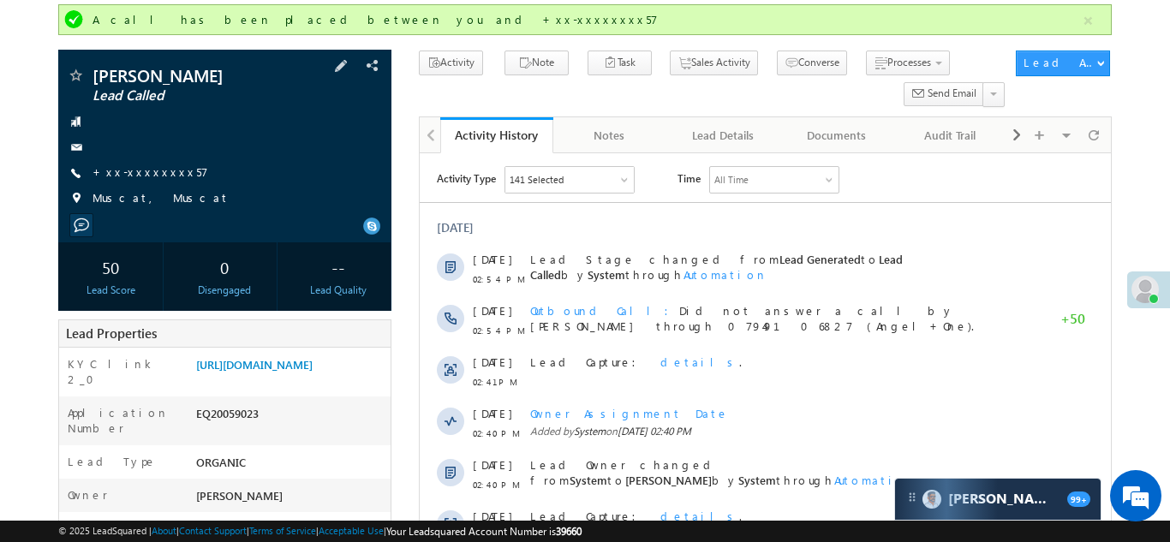
scroll to position [0, 0]
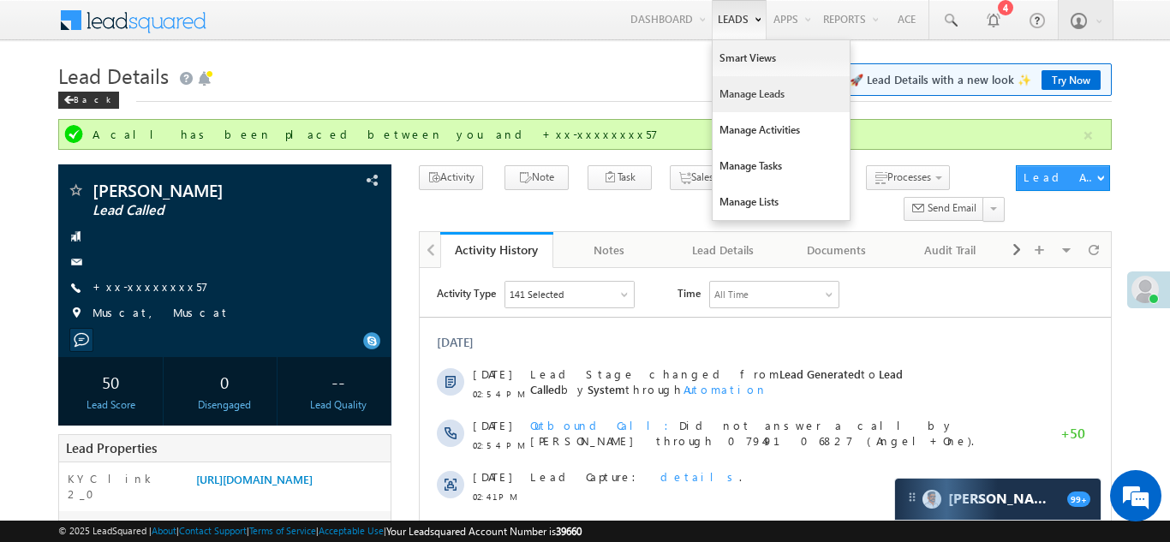
click at [731, 99] on link "Manage Leads" at bounding box center [780, 94] width 137 height 36
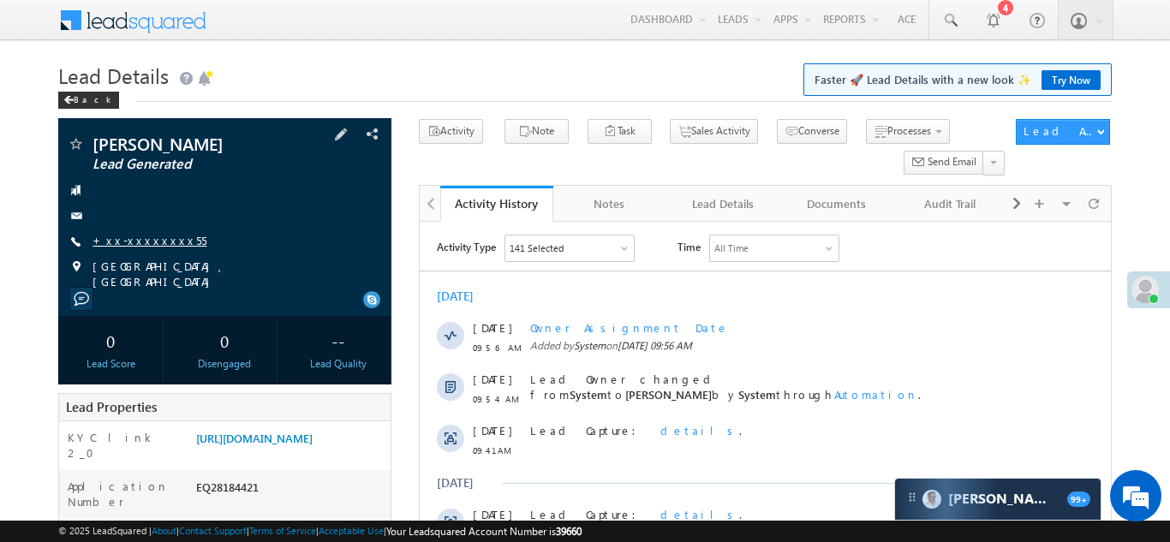
click at [124, 241] on link "+xx-xxxxxxxx55" at bounding box center [149, 240] width 114 height 15
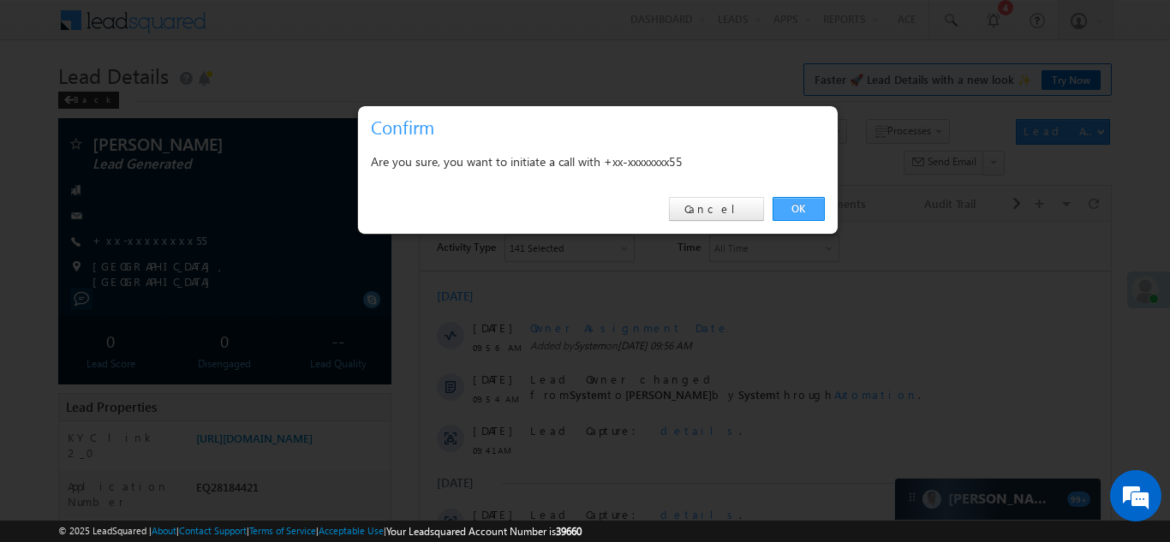
click at [785, 203] on link "OK" at bounding box center [798, 209] width 52 height 24
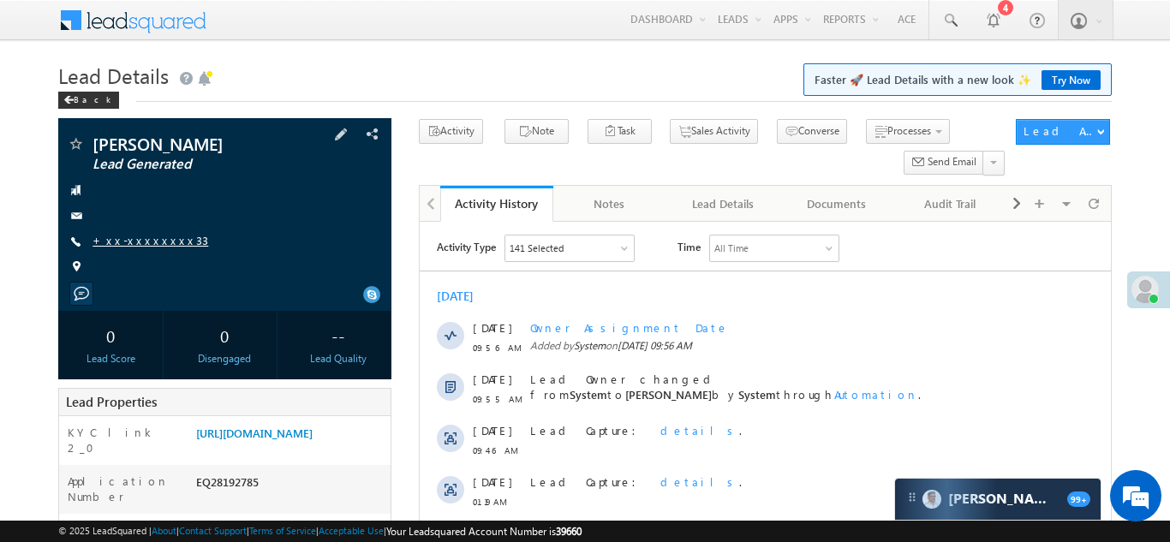
click at [138, 243] on link "+xx-xxxxxxxx33" at bounding box center [150, 240] width 116 height 15
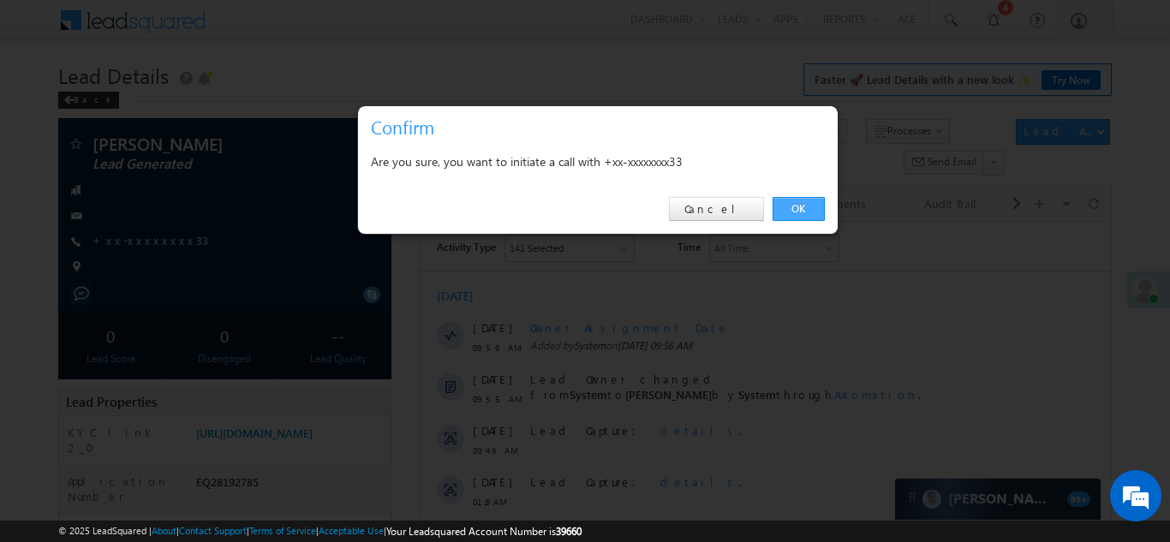
click at [796, 212] on link "OK" at bounding box center [798, 209] width 52 height 24
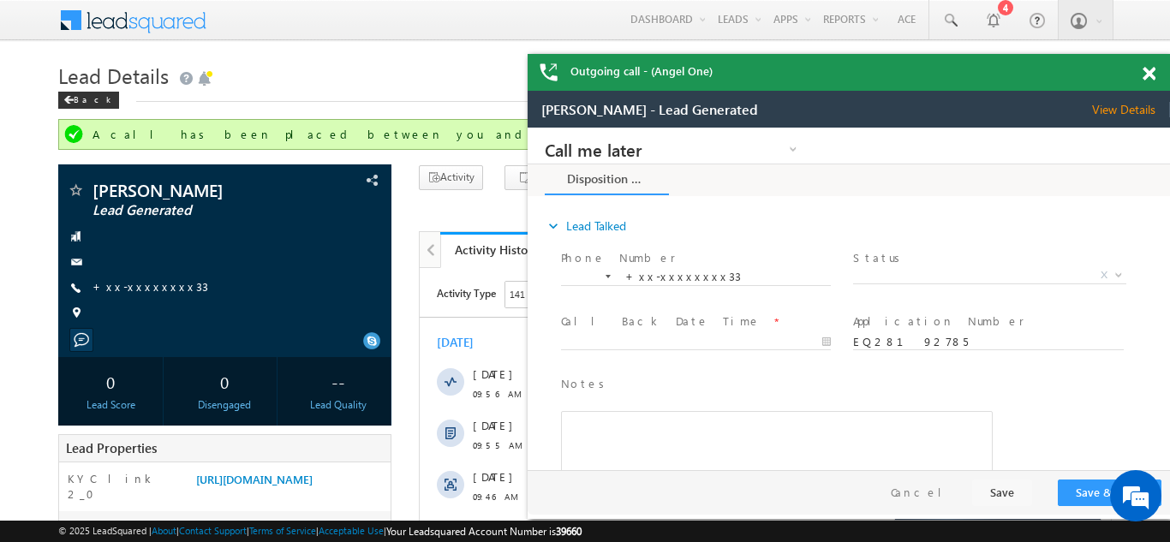
click at [1147, 69] on span at bounding box center [1148, 74] width 13 height 15
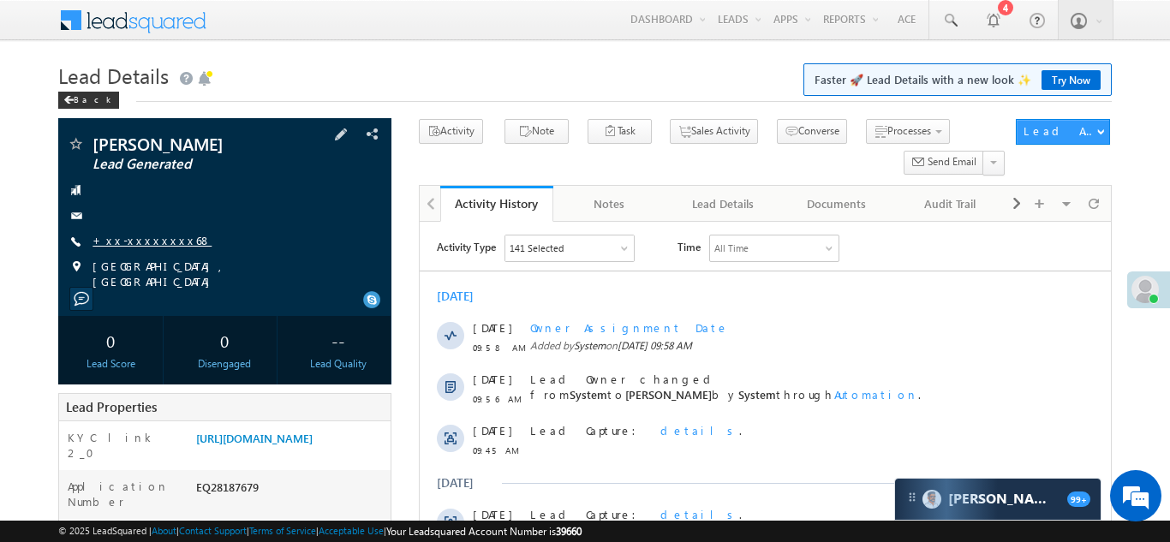
click at [145, 236] on link "+xx-xxxxxxxx68" at bounding box center [151, 240] width 119 height 15
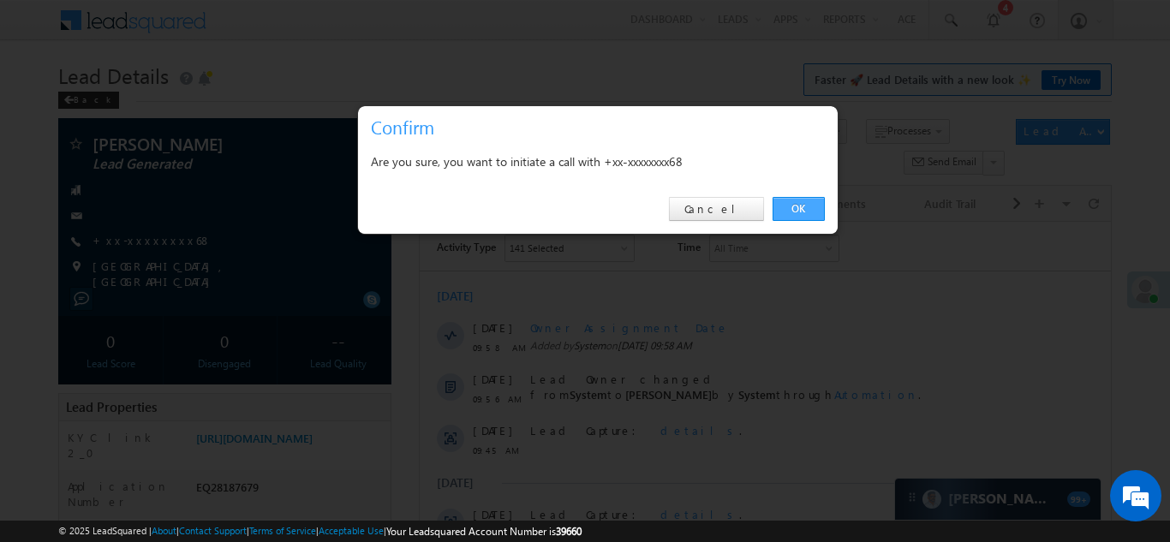
click at [799, 207] on link "OK" at bounding box center [798, 209] width 52 height 24
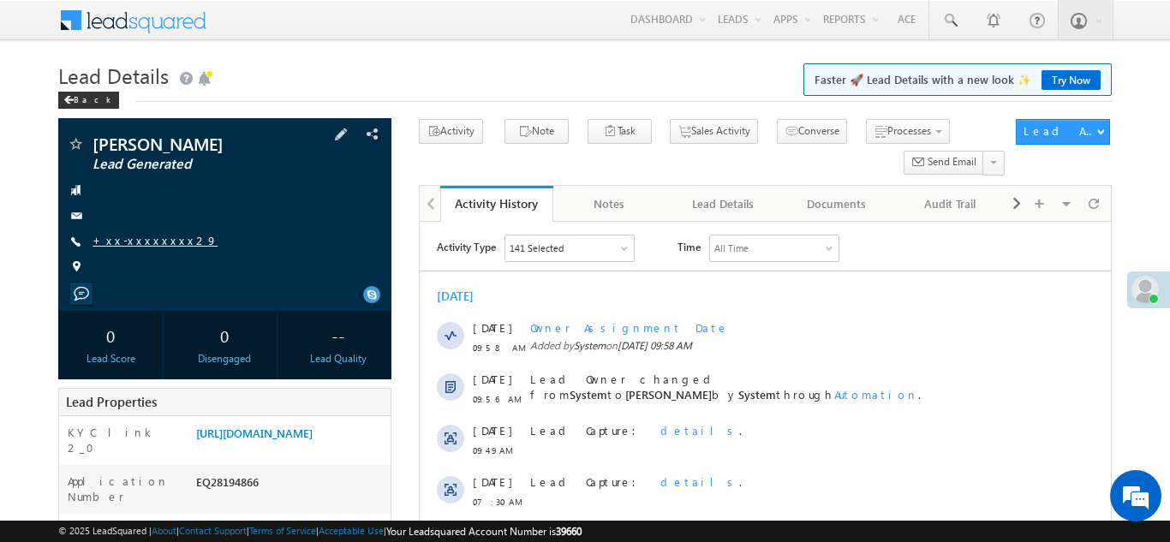
click at [128, 243] on link "+xx-xxxxxxxx29" at bounding box center [154, 240] width 125 height 15
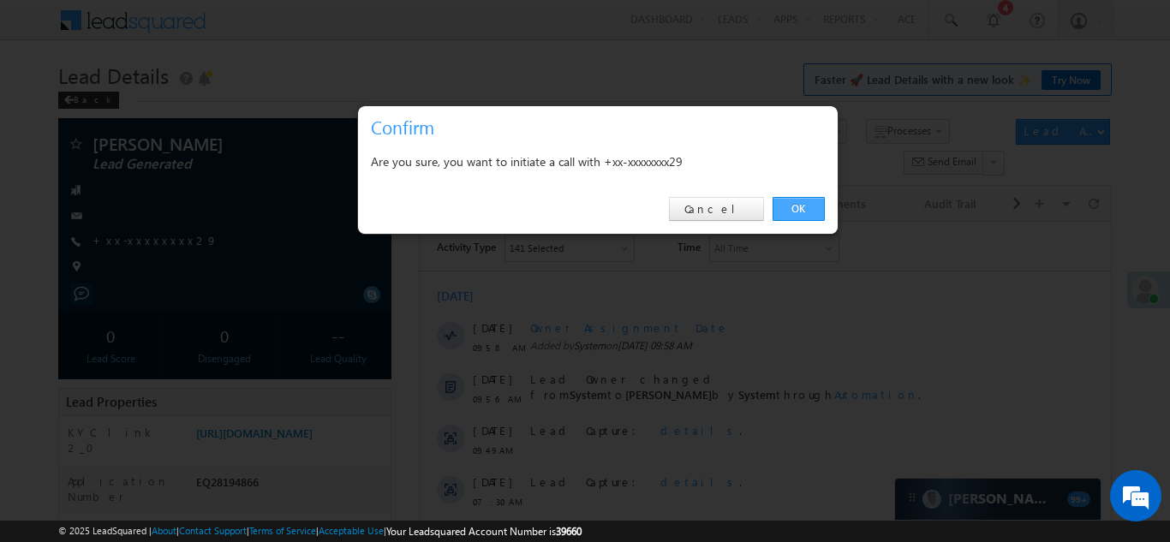
click at [807, 206] on link "OK" at bounding box center [798, 209] width 52 height 24
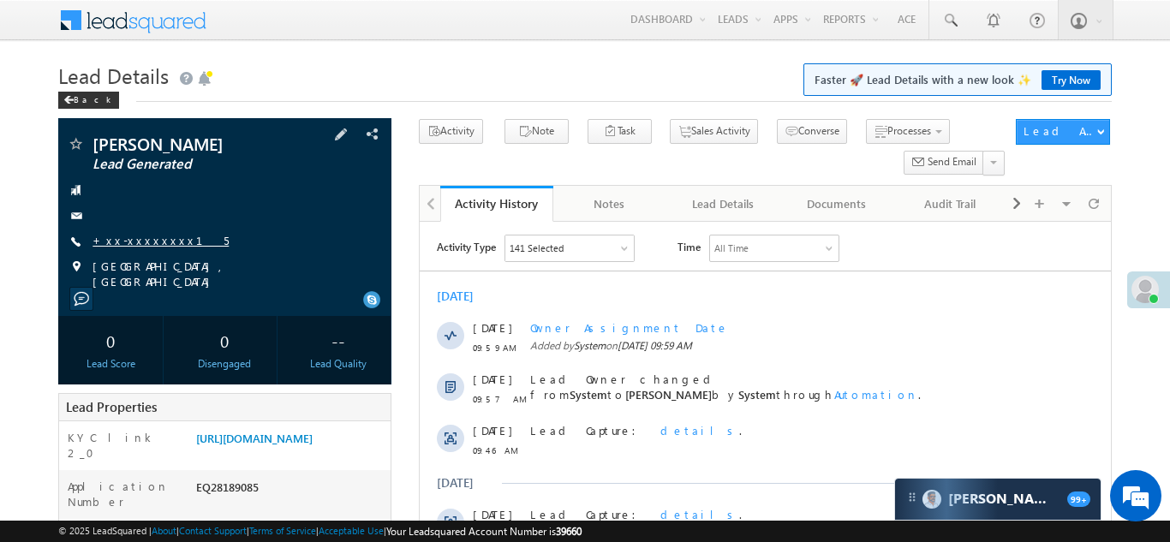
click at [122, 241] on link "+xx-xxxxxxxx15" at bounding box center [160, 240] width 136 height 15
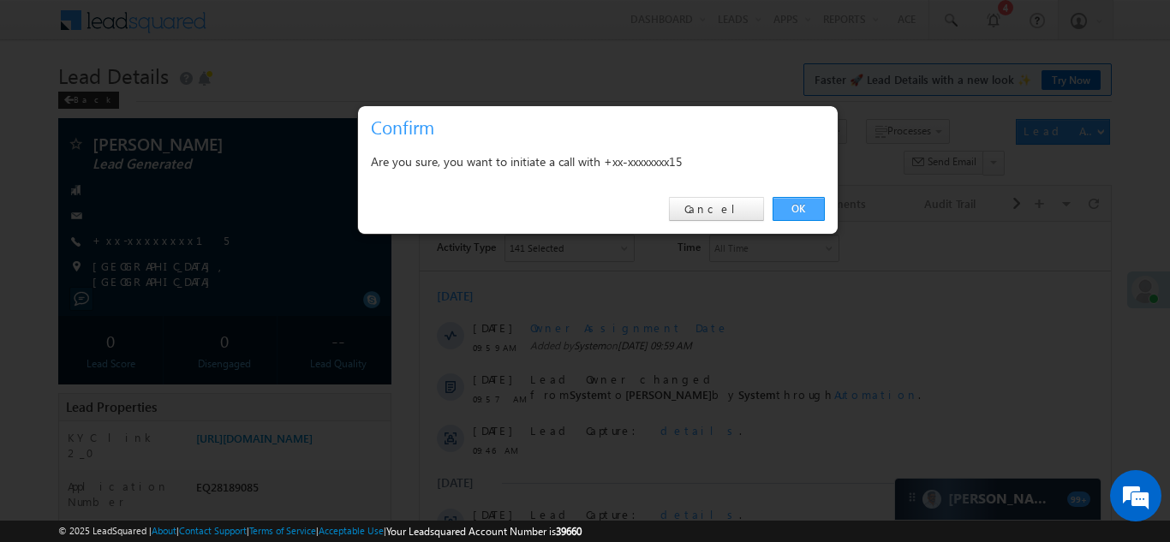
click at [783, 207] on link "OK" at bounding box center [798, 209] width 52 height 24
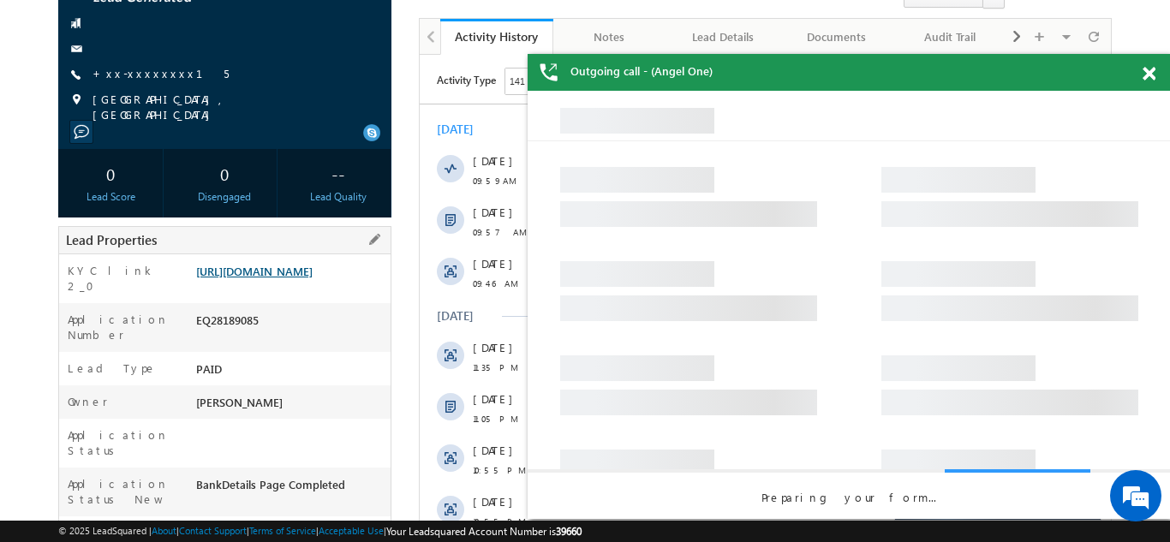
click at [296, 278] on link "https://angelbroking1-pk3em7sa.customui-test.leadsquared.com?leadId=35081946-db…" at bounding box center [254, 271] width 116 height 15
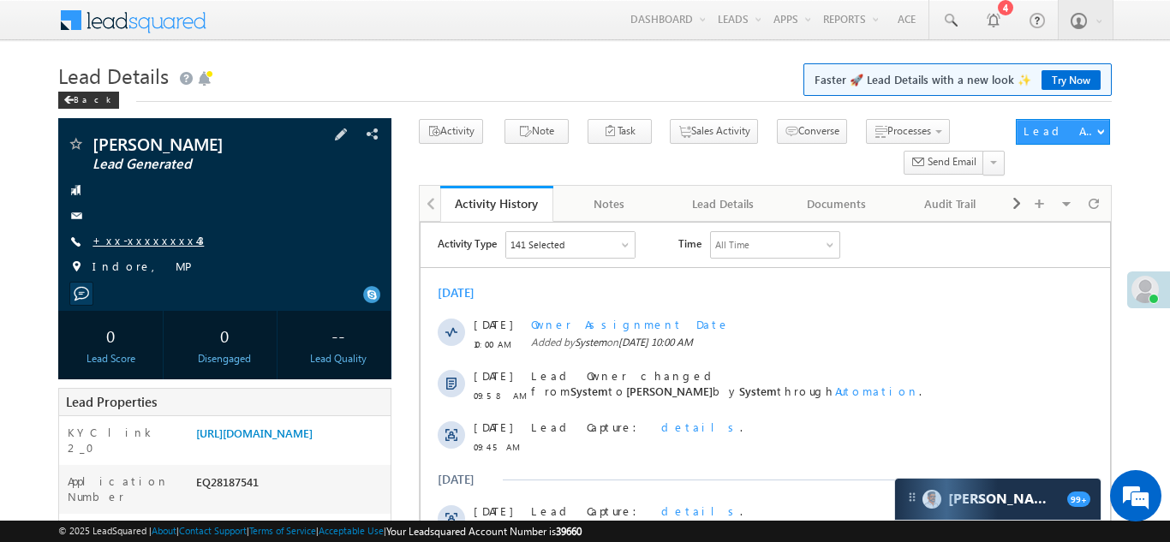
click at [122, 239] on link "+xx-xxxxxxxx43" at bounding box center [147, 240] width 111 height 15
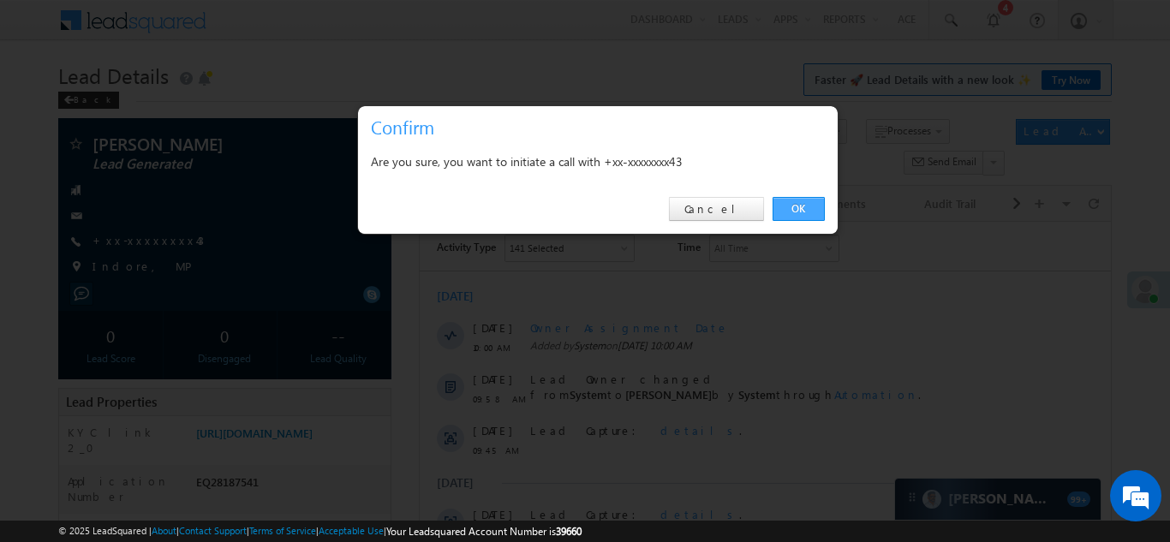
click at [799, 208] on link "OK" at bounding box center [798, 209] width 52 height 24
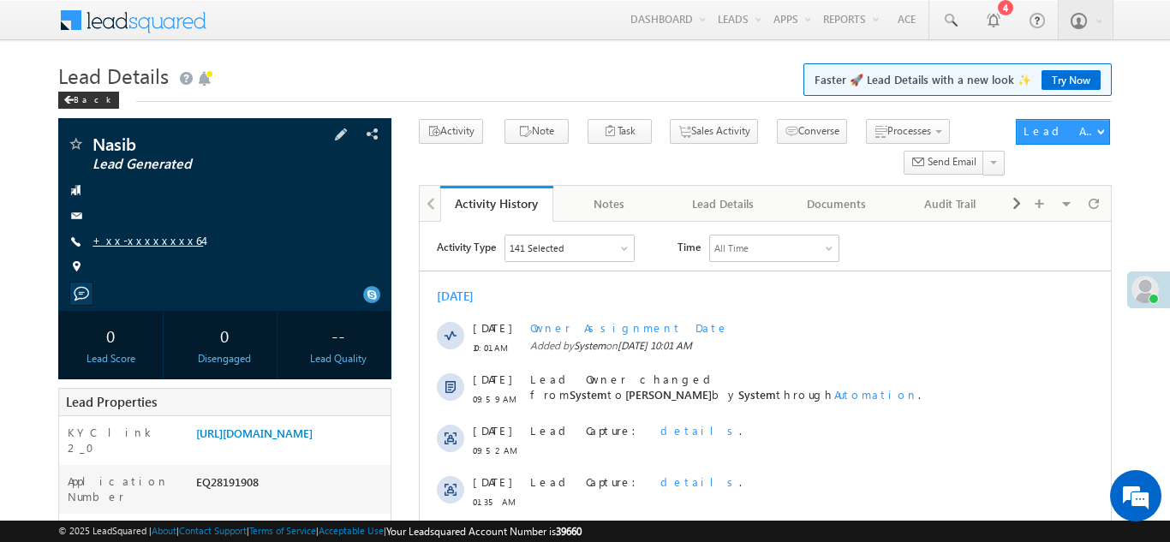
click at [135, 244] on link "+xx-xxxxxxxx64" at bounding box center [147, 240] width 110 height 15
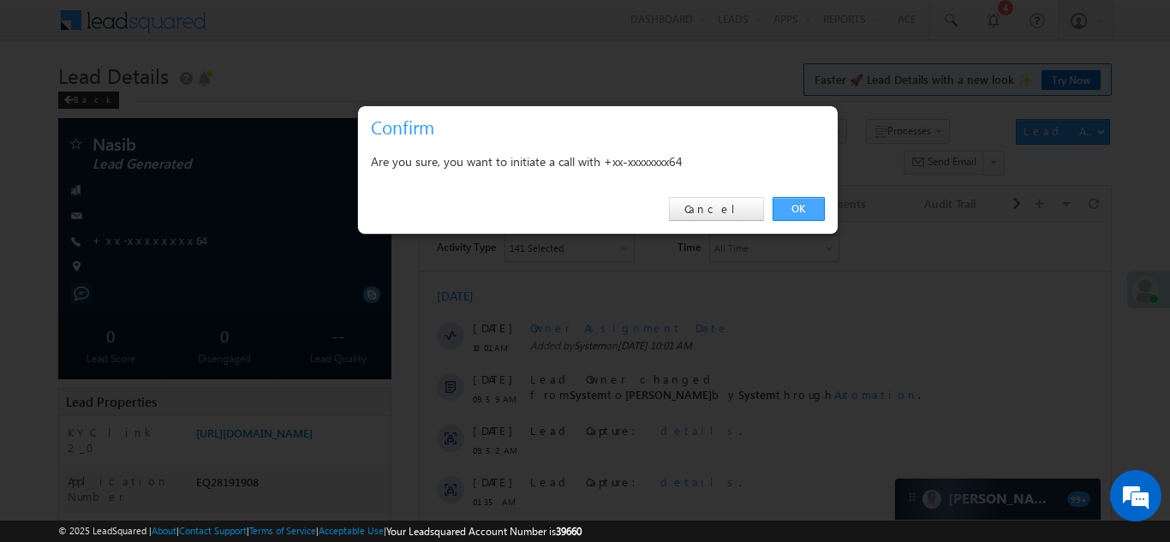
click at [798, 204] on link "OK" at bounding box center [798, 209] width 52 height 24
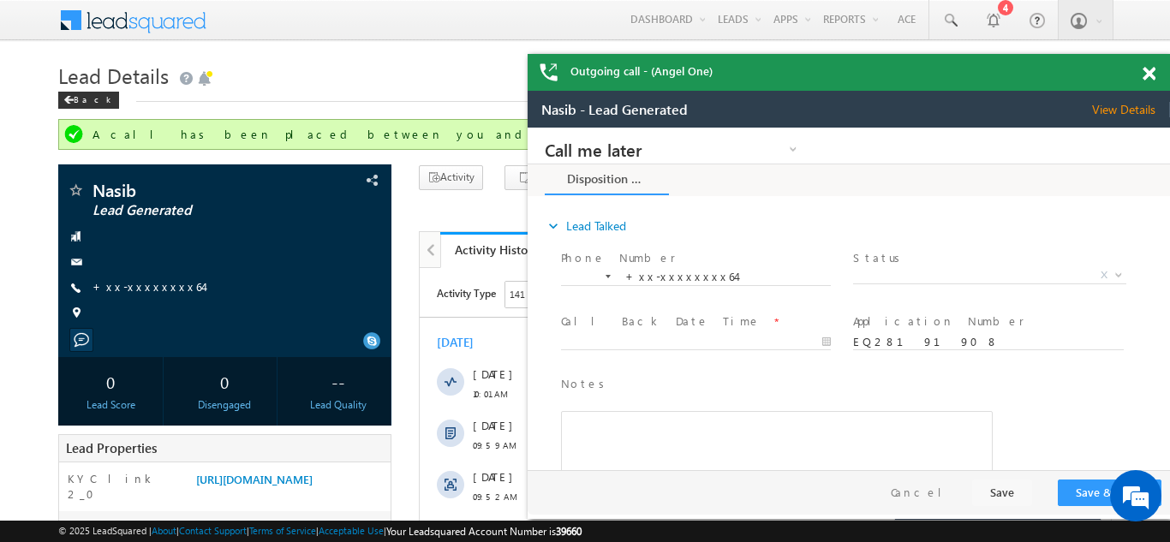
click at [1146, 78] on span at bounding box center [1148, 74] width 13 height 15
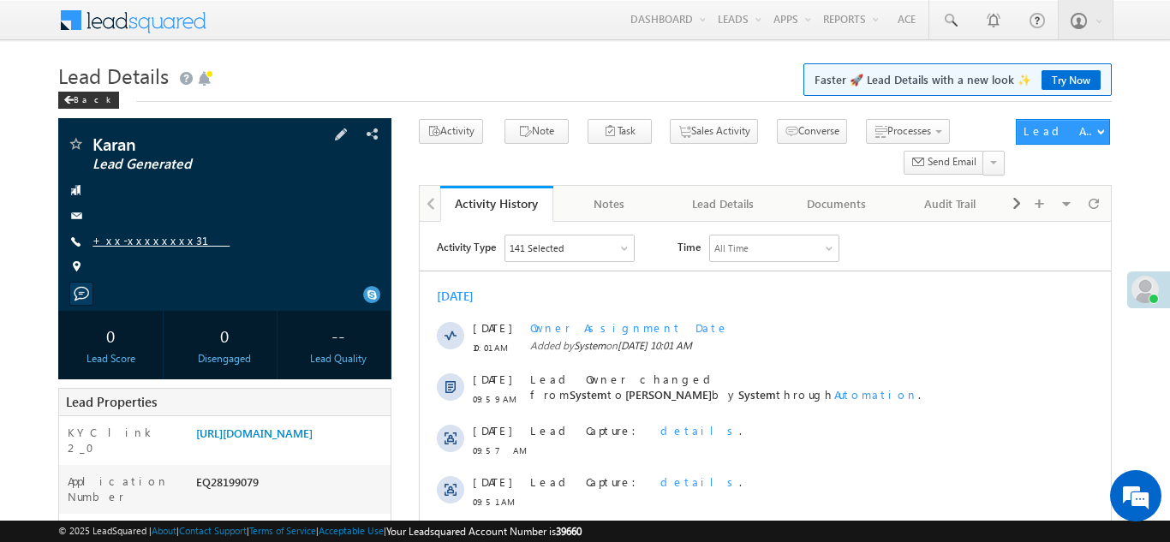
click at [128, 243] on link "+xx-xxxxxxxx31" at bounding box center [160, 240] width 137 height 15
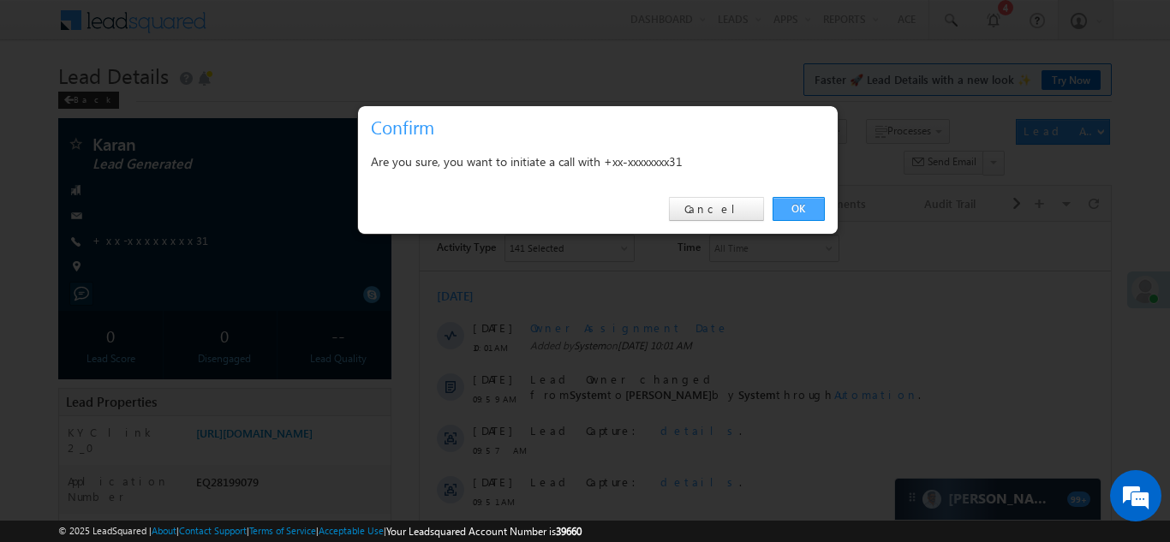
click at [795, 211] on link "OK" at bounding box center [798, 209] width 52 height 24
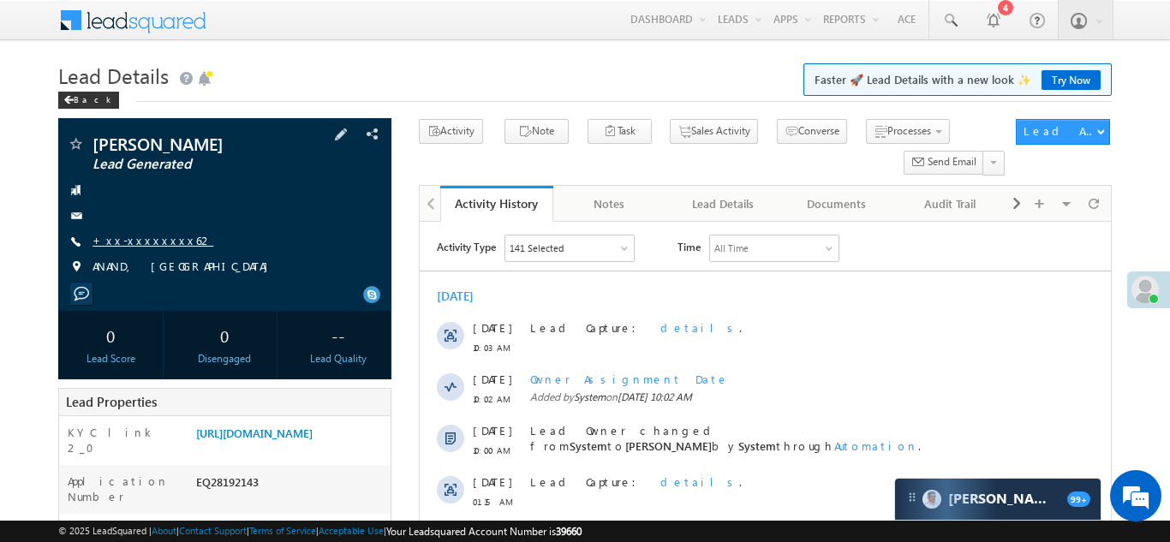
click at [143, 244] on link "+xx-xxxxxxxx62" at bounding box center [152, 240] width 121 height 15
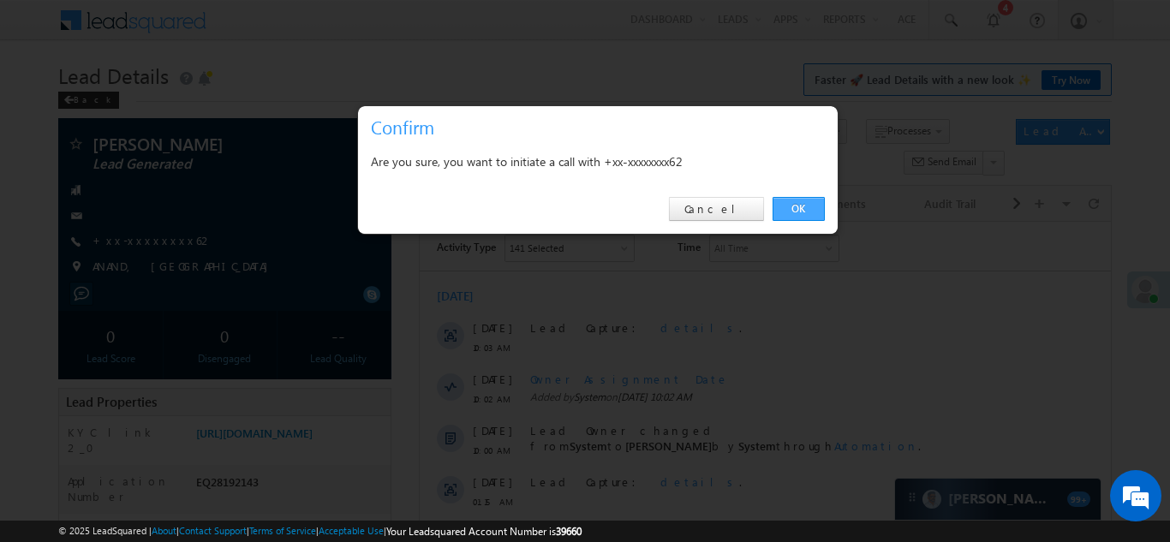
click at [796, 206] on link "OK" at bounding box center [798, 209] width 52 height 24
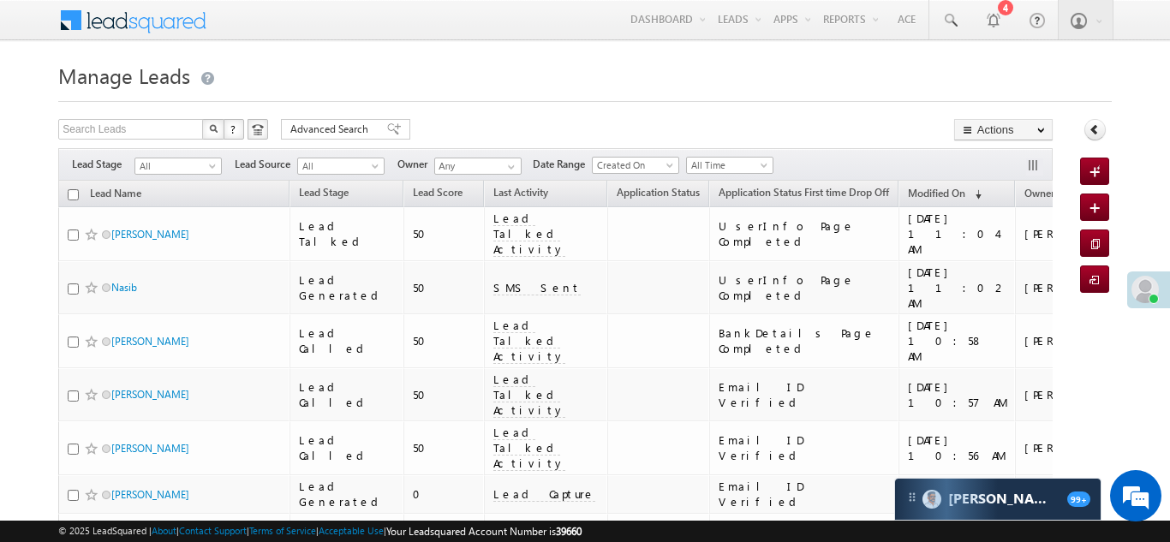
click at [413, 148] on div "Filters Lead Stage All All Lead Source All All Owner Any Any Date Range Go maxd…" at bounding box center [554, 164] width 993 height 33
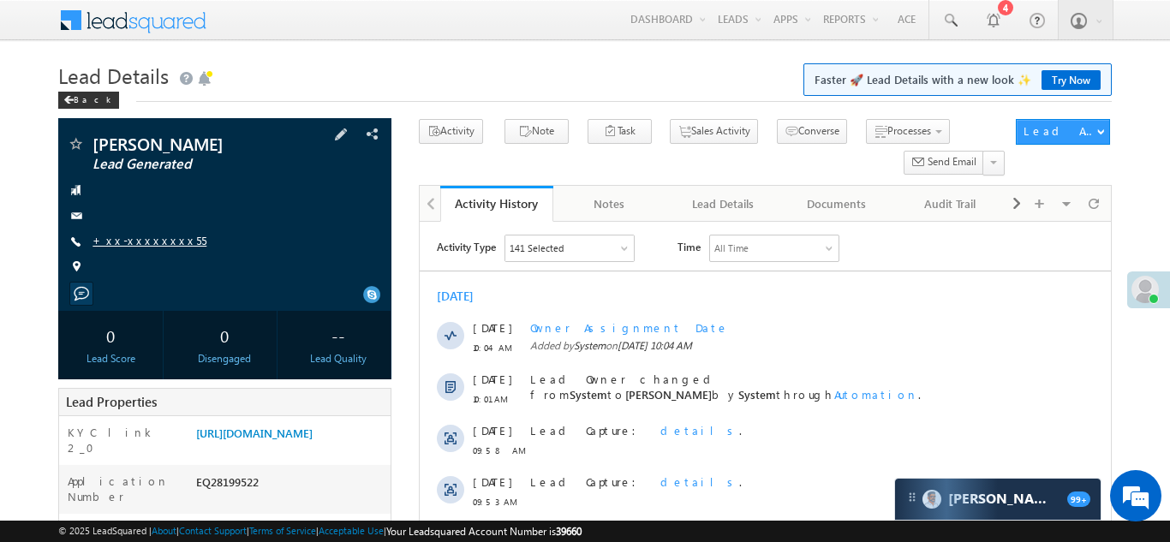
click at [137, 238] on link "+xx-xxxxxxxx55" at bounding box center [149, 240] width 114 height 15
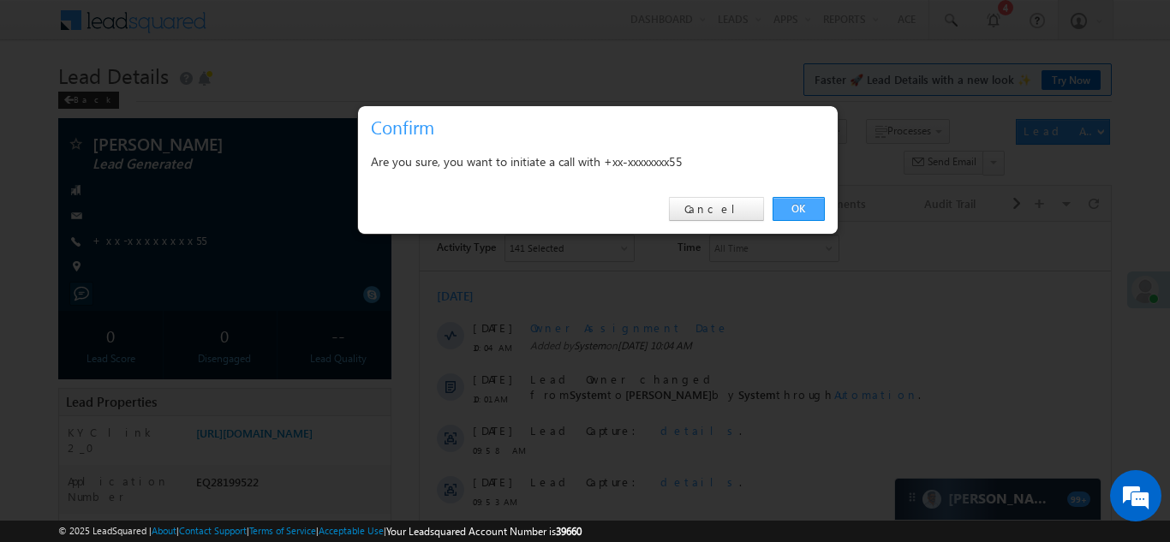
click at [805, 206] on link "OK" at bounding box center [798, 209] width 52 height 24
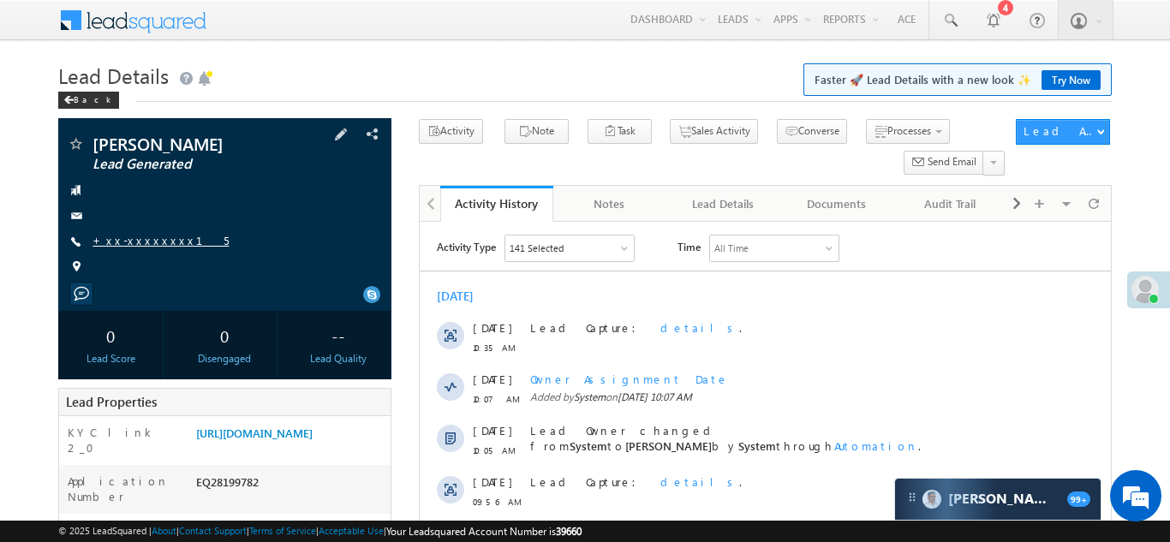
click at [134, 243] on link "+xx-xxxxxxxx15" at bounding box center [160, 240] width 136 height 15
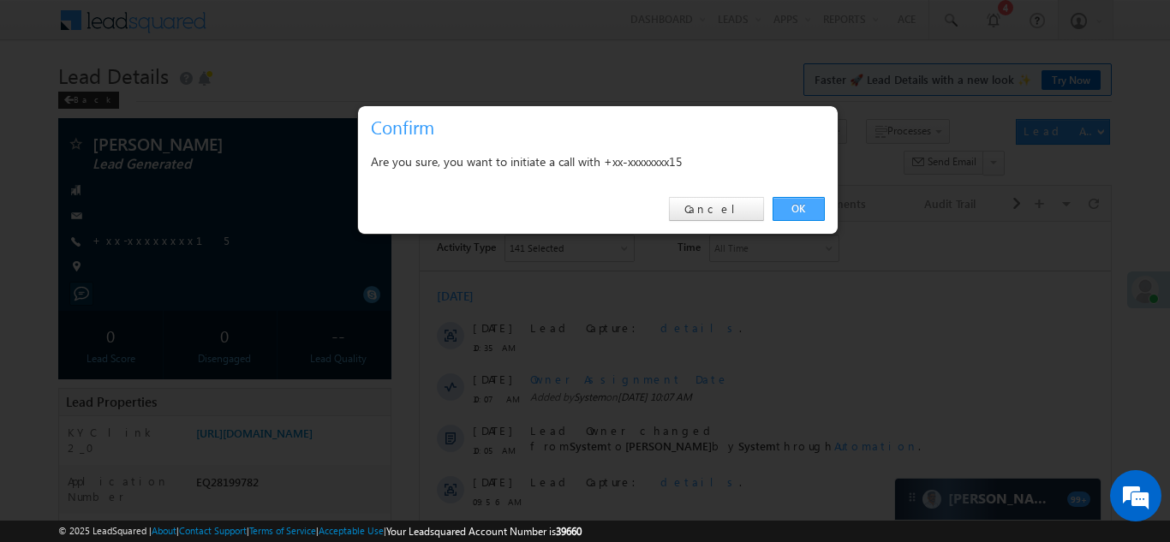
click at [796, 206] on link "OK" at bounding box center [798, 209] width 52 height 24
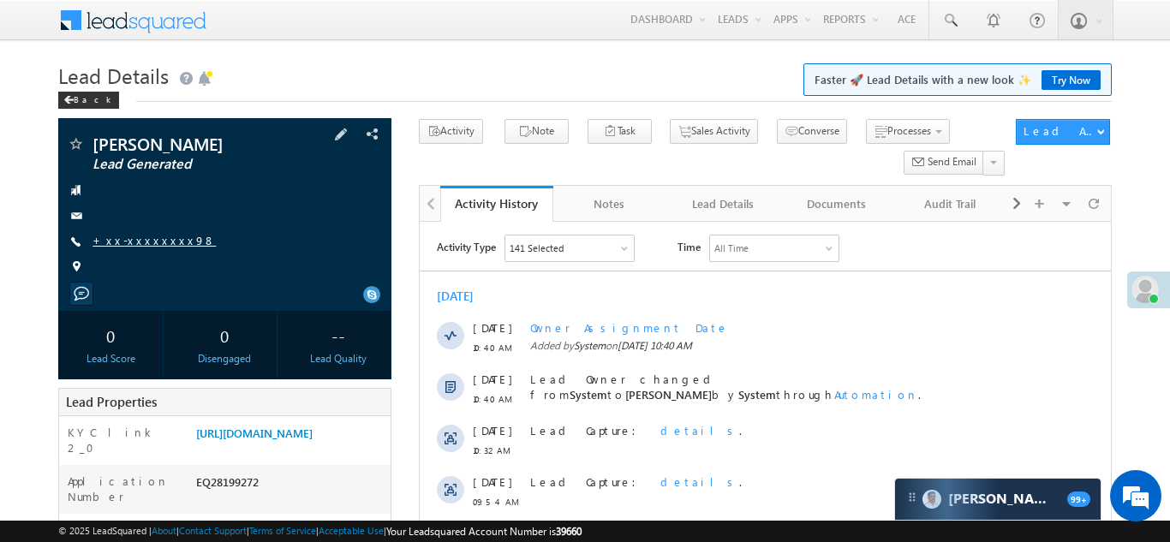
click at [132, 238] on link "+xx-xxxxxxxx98" at bounding box center [153, 240] width 123 height 15
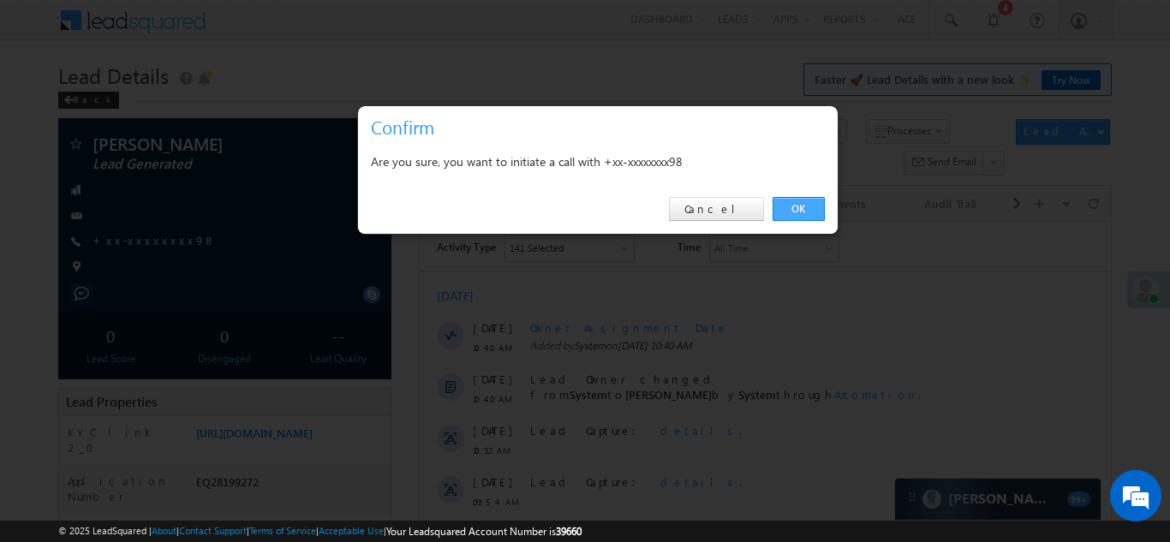
click at [784, 207] on link "OK" at bounding box center [798, 209] width 52 height 24
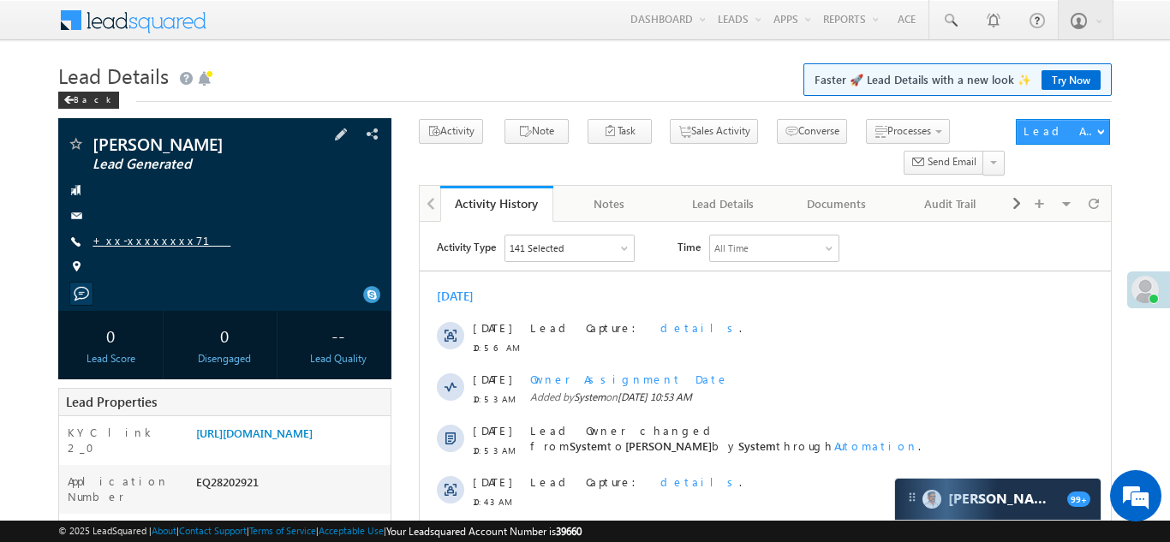
click at [154, 235] on link "+xx-xxxxxxxx71" at bounding box center [161, 240] width 138 height 15
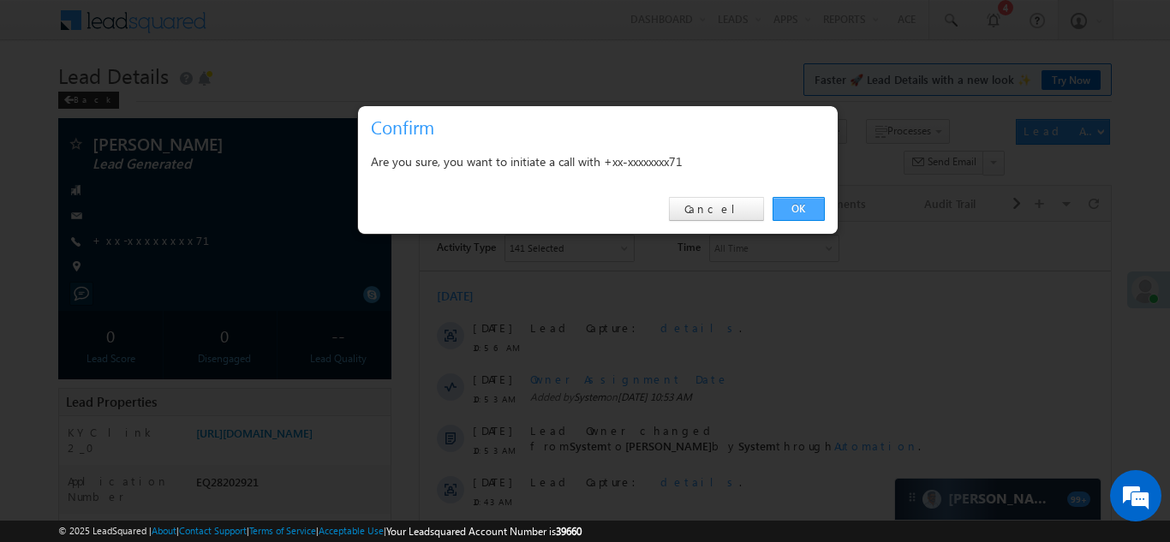
click at [791, 213] on link "OK" at bounding box center [798, 209] width 52 height 24
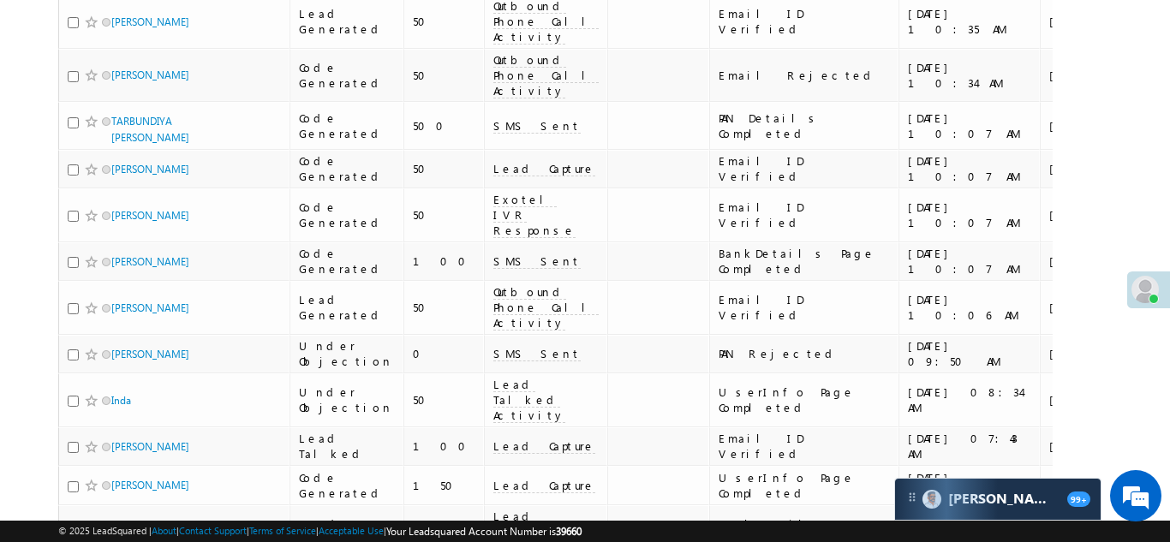
scroll to position [1226, 0]
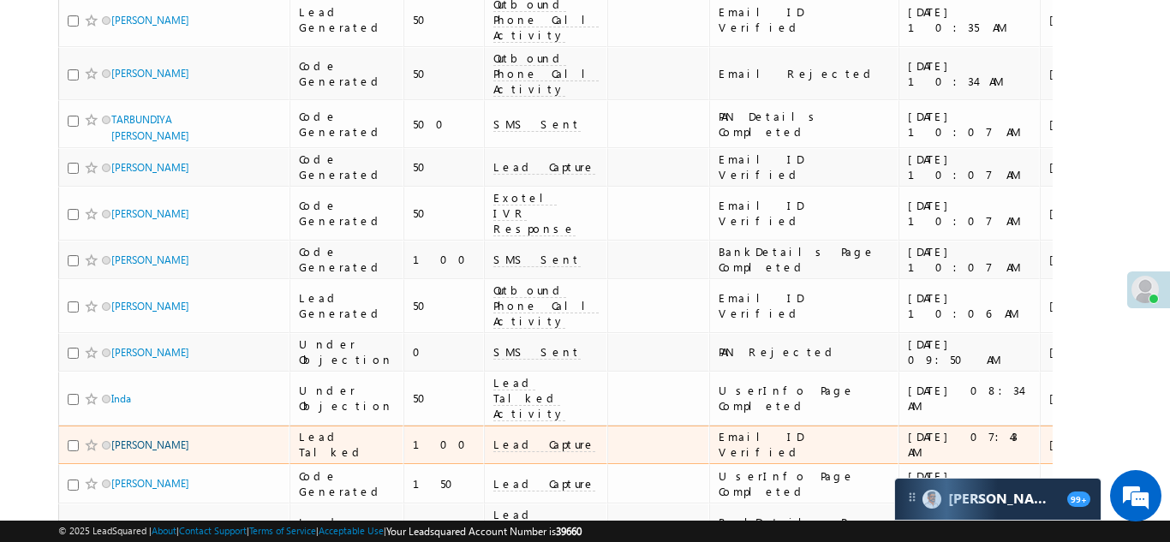
click at [131, 438] on link "Rihan Malik" at bounding box center [150, 444] width 78 height 13
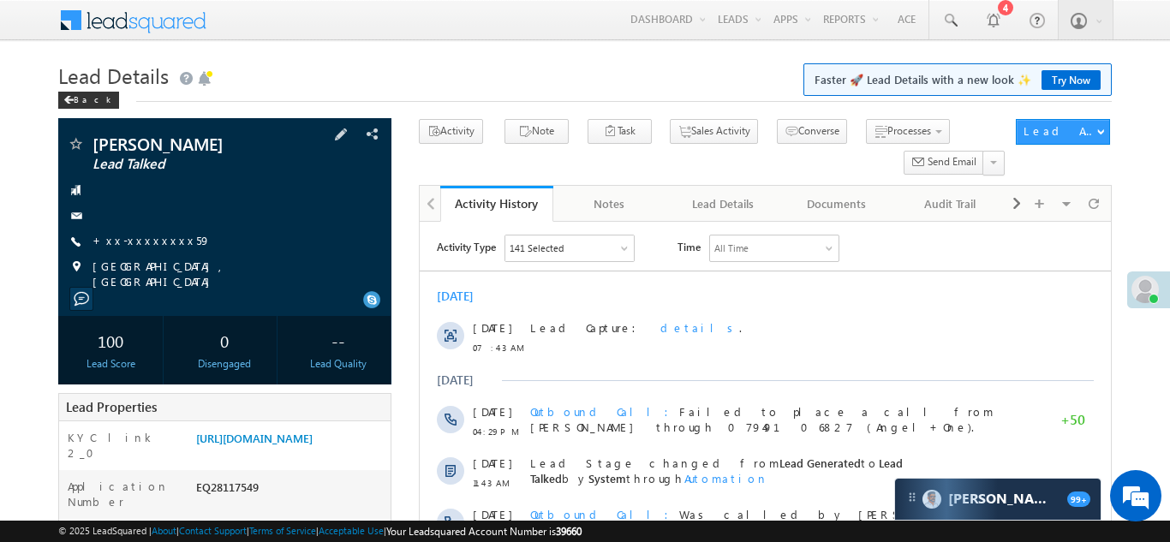
click at [118, 247] on span "+xx-xxxxxxxx59" at bounding box center [151, 241] width 118 height 17
click at [136, 237] on link "+xx-xxxxxxxx59" at bounding box center [151, 240] width 118 height 15
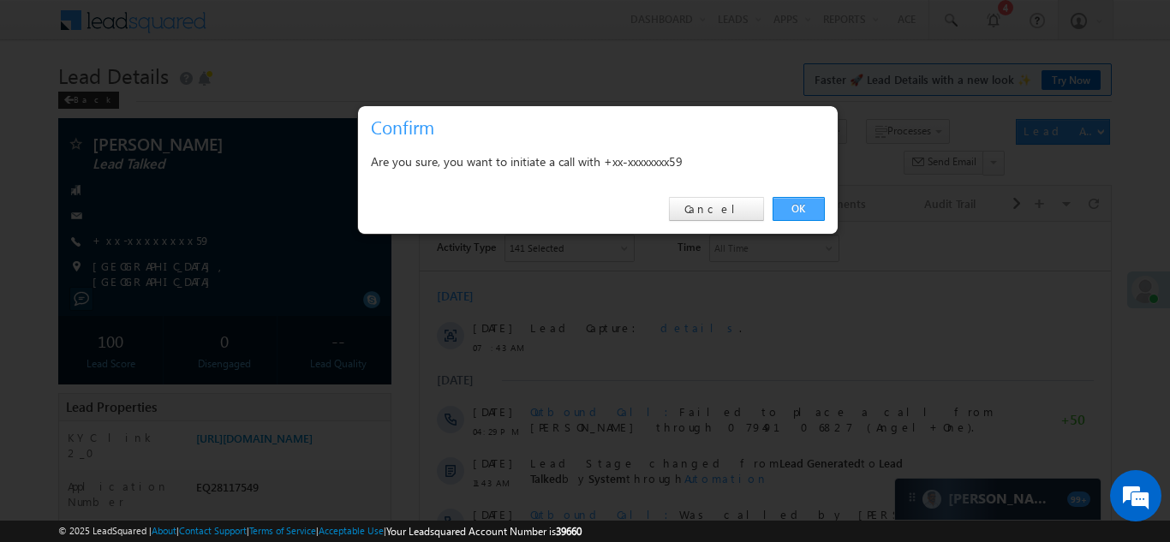
click at [799, 206] on link "OK" at bounding box center [798, 209] width 52 height 24
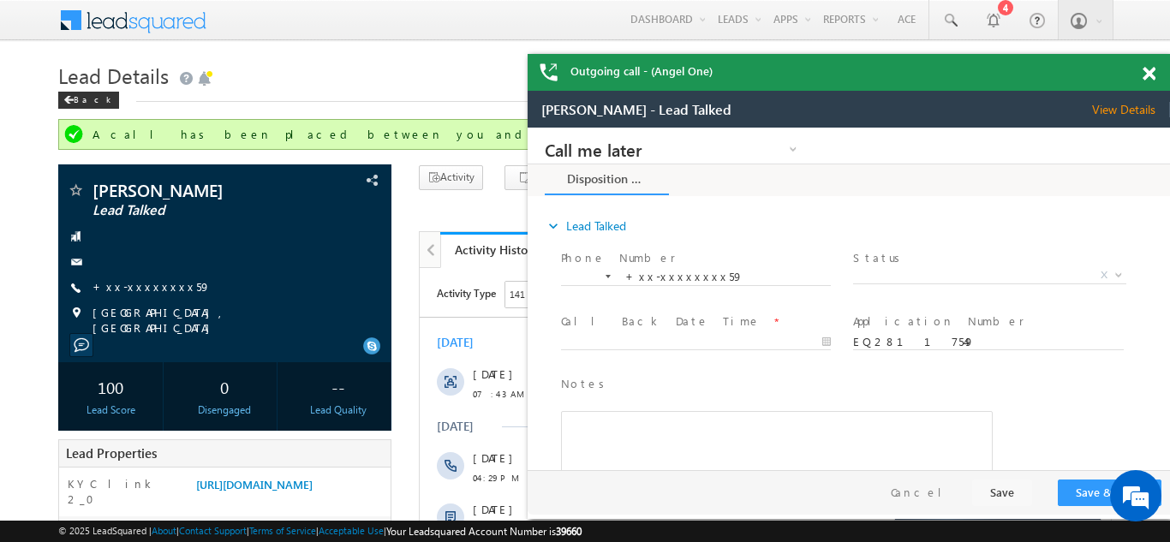
click at [1150, 82] on div at bounding box center [1158, 70] width 23 height 33
drag, startPoint x: 1150, startPoint y: 75, endPoint x: 409, endPoint y: 0, distance: 744.5
click at [1150, 75] on span at bounding box center [1148, 74] width 13 height 15
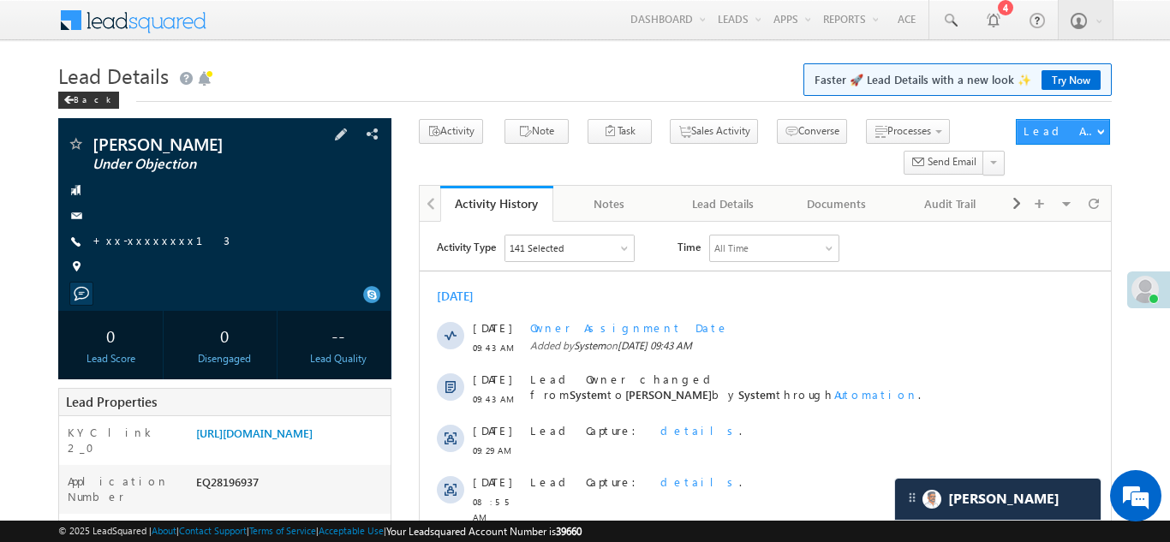
click at [134, 247] on span "+xx-xxxxxxxx13" at bounding box center [160, 241] width 137 height 17
click at [164, 241] on link "+xx-xxxxxxxx13" at bounding box center [160, 240] width 137 height 15
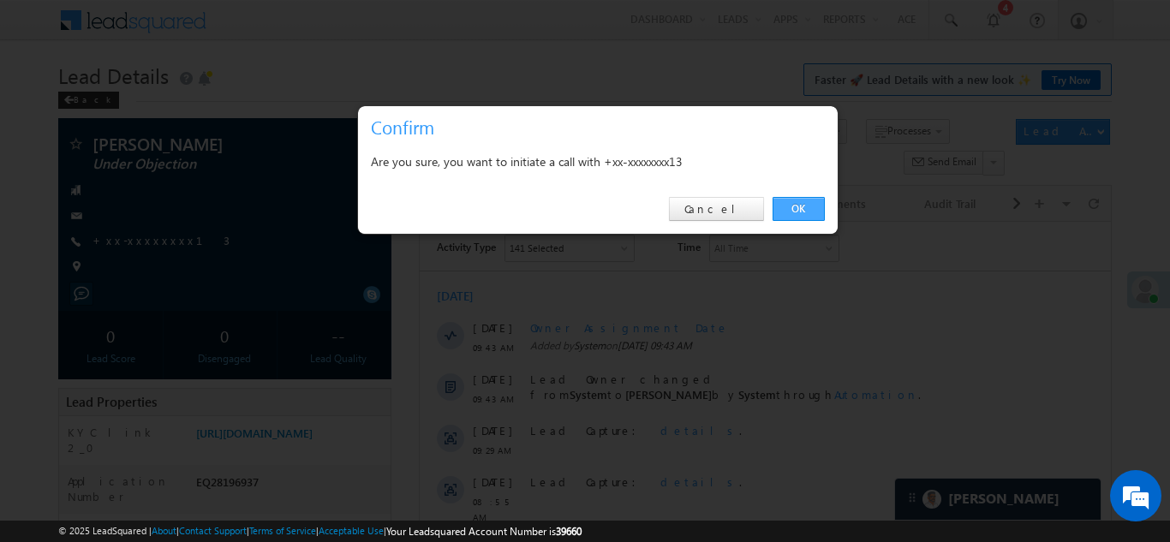
click at [799, 206] on link "OK" at bounding box center [798, 209] width 52 height 24
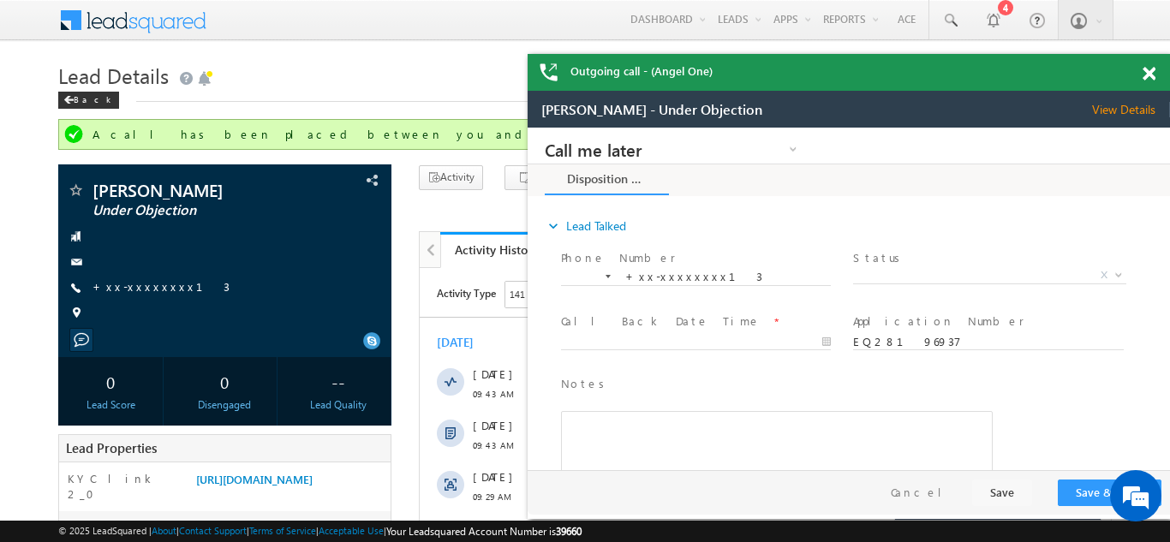
click at [1149, 74] on span at bounding box center [1148, 74] width 13 height 15
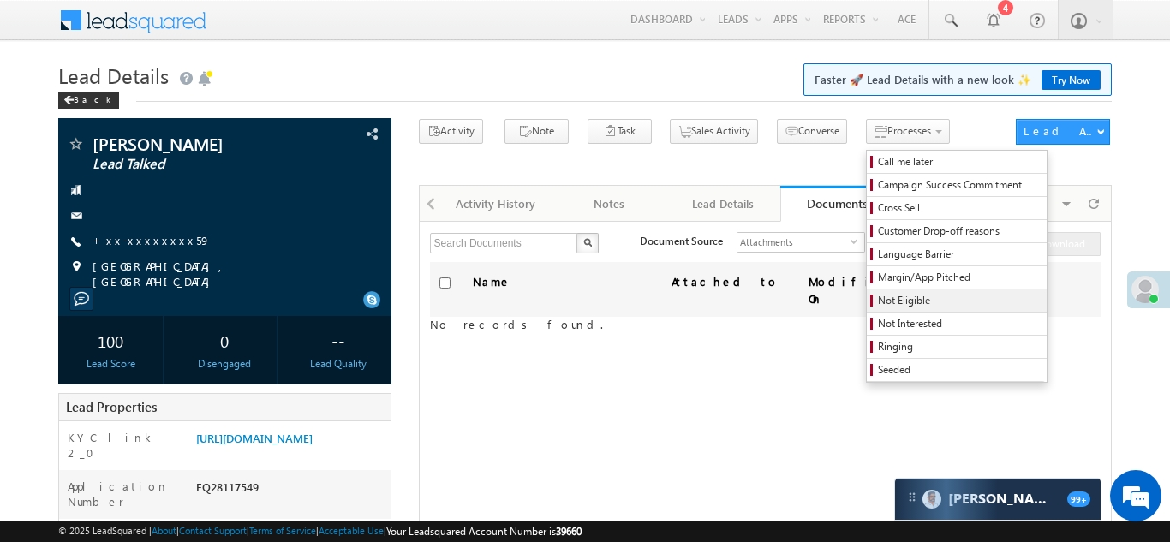
click at [878, 295] on span "Not Eligible" at bounding box center [959, 300] width 163 height 15
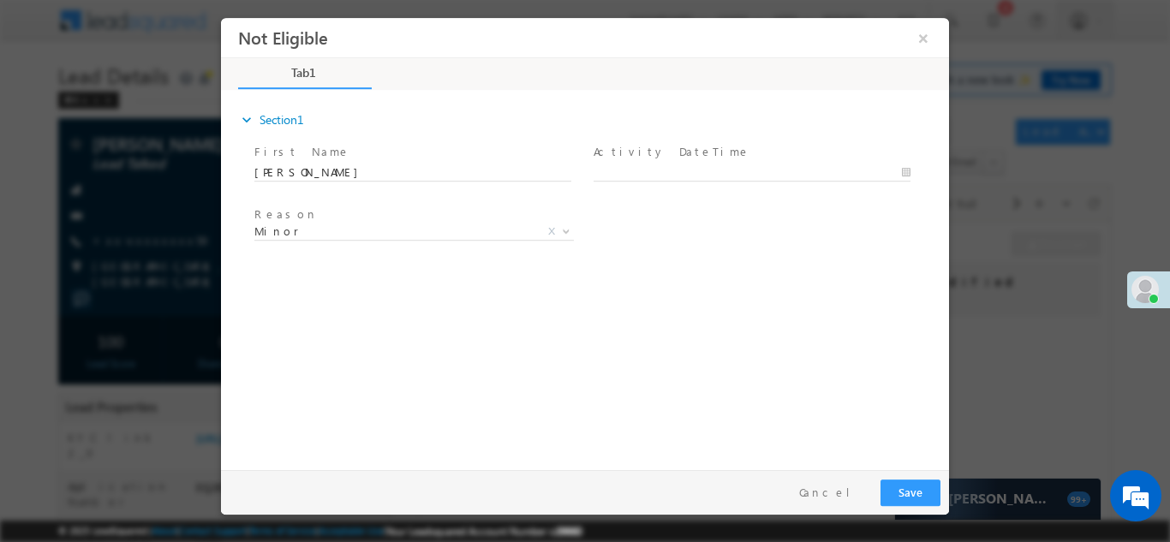
click at [724, 156] on span "Activity DateTime *" at bounding box center [751, 151] width 316 height 19
click at [751, 186] on span at bounding box center [751, 189] width 316 height 19
type input "09/02/25 11:15 AM"
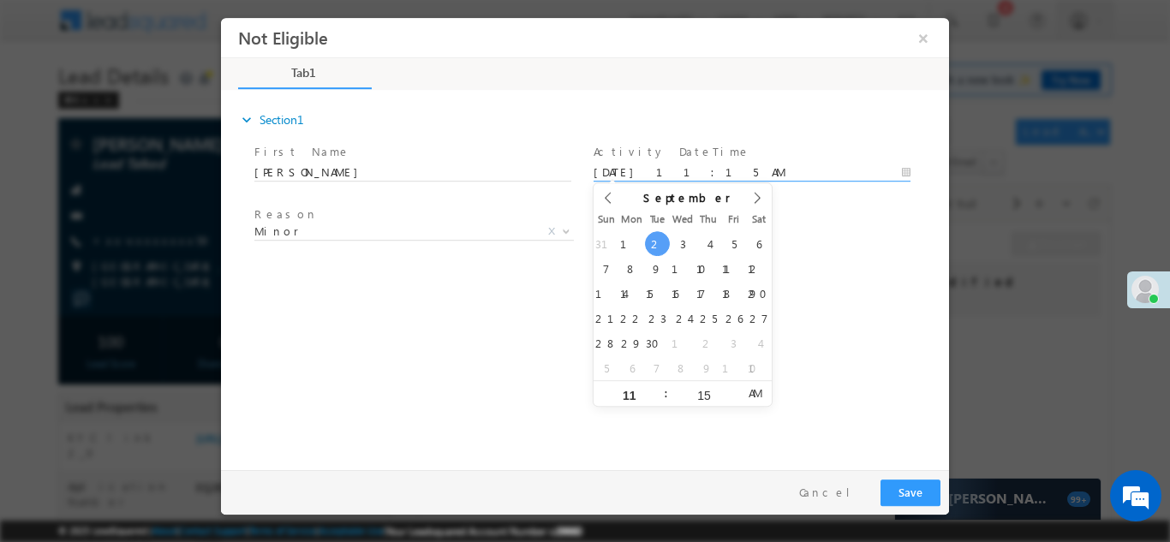
click at [751, 176] on body "Not Eligible ×" at bounding box center [585, 239] width 728 height 444
click at [826, 293] on div "expand_more Section1 First Name *" at bounding box center [588, 277] width 719 height 370
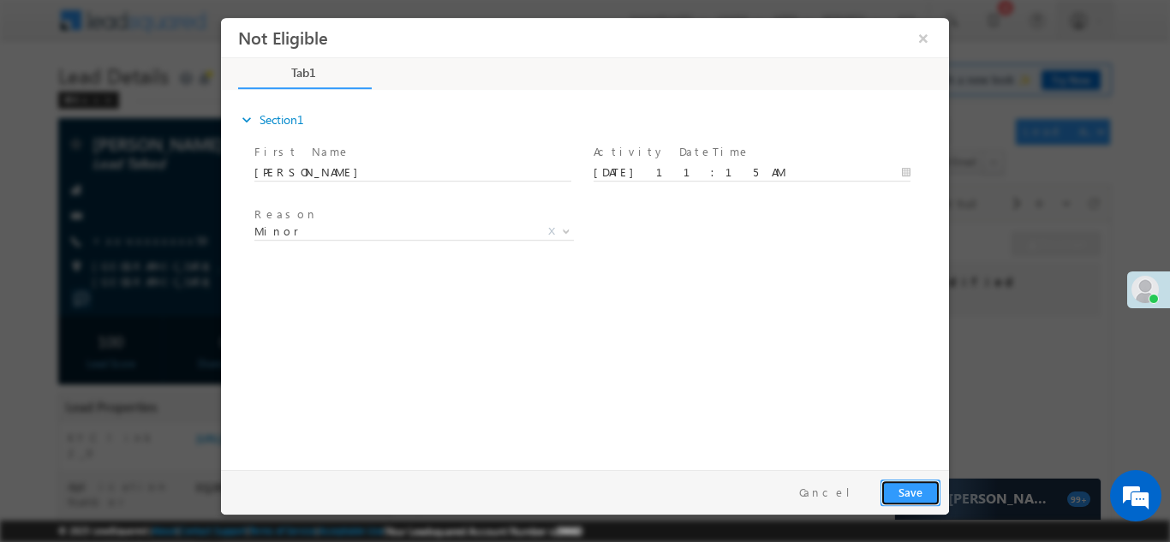
click at [891, 489] on button "Save" at bounding box center [910, 492] width 60 height 27
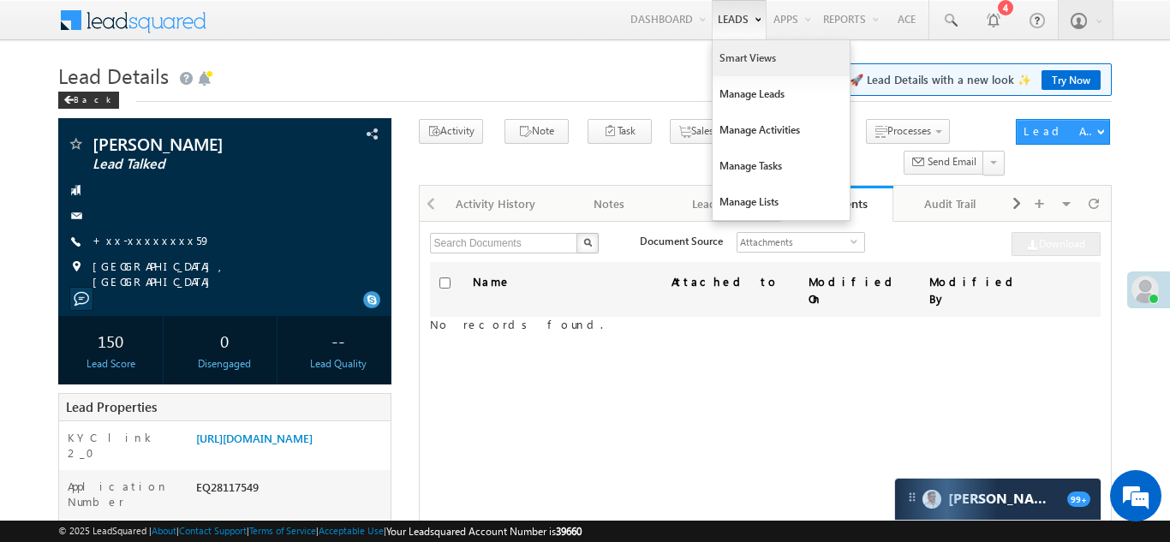
click at [715, 57] on link "Smart Views" at bounding box center [780, 58] width 137 height 36
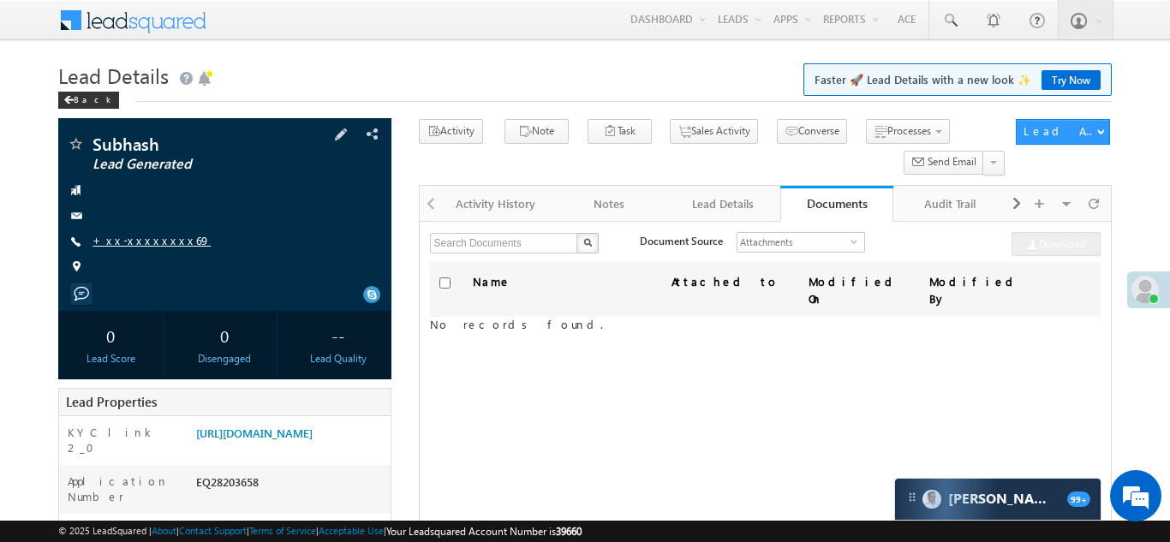
click at [116, 241] on link "+xx-xxxxxxxx69" at bounding box center [151, 240] width 118 height 15
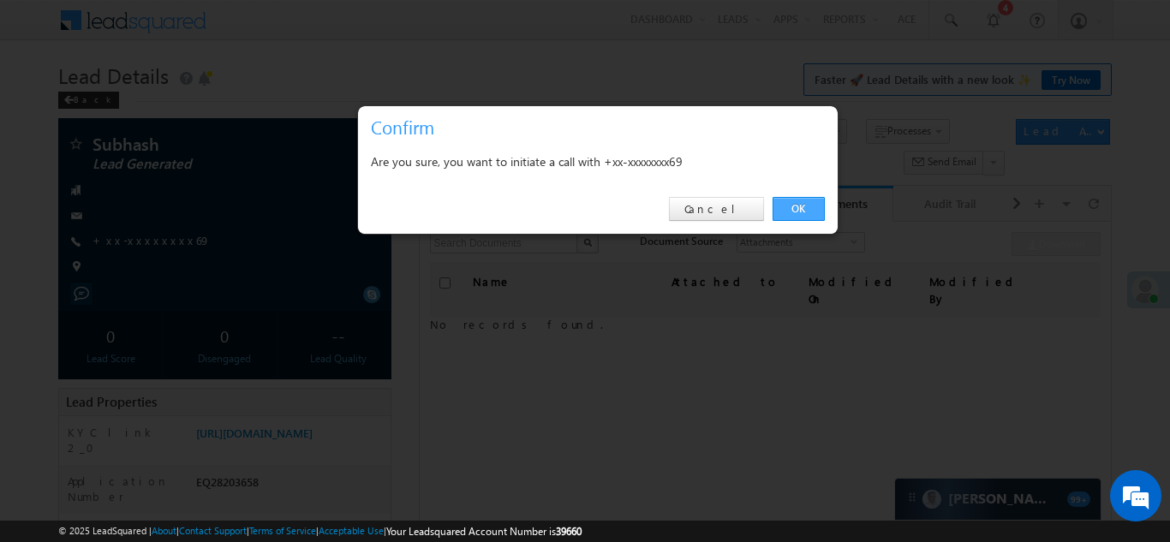
click at [793, 207] on link "OK" at bounding box center [798, 209] width 52 height 24
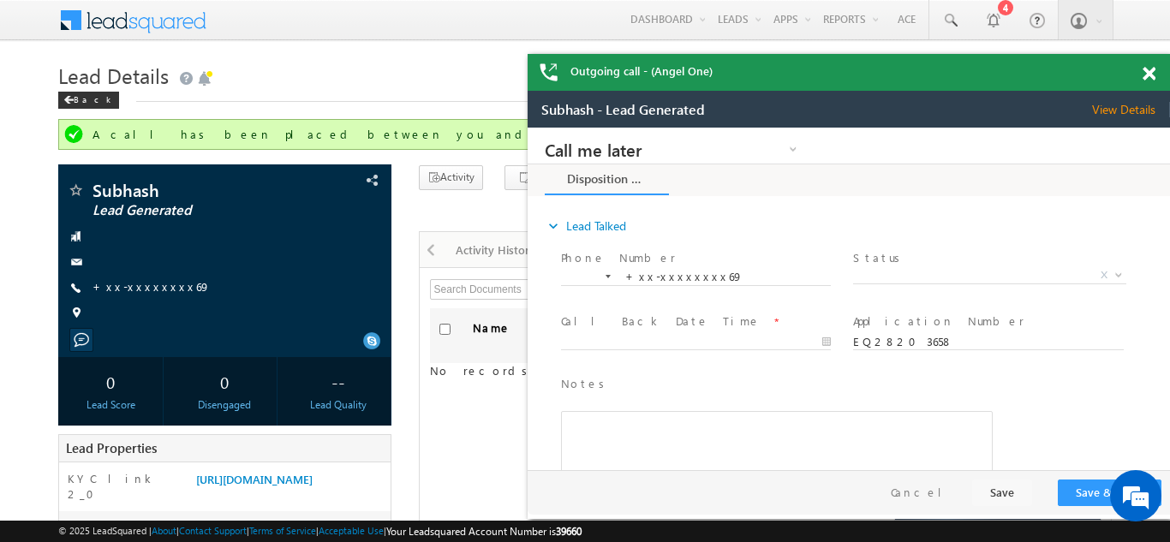
click at [1147, 72] on span at bounding box center [1148, 74] width 13 height 15
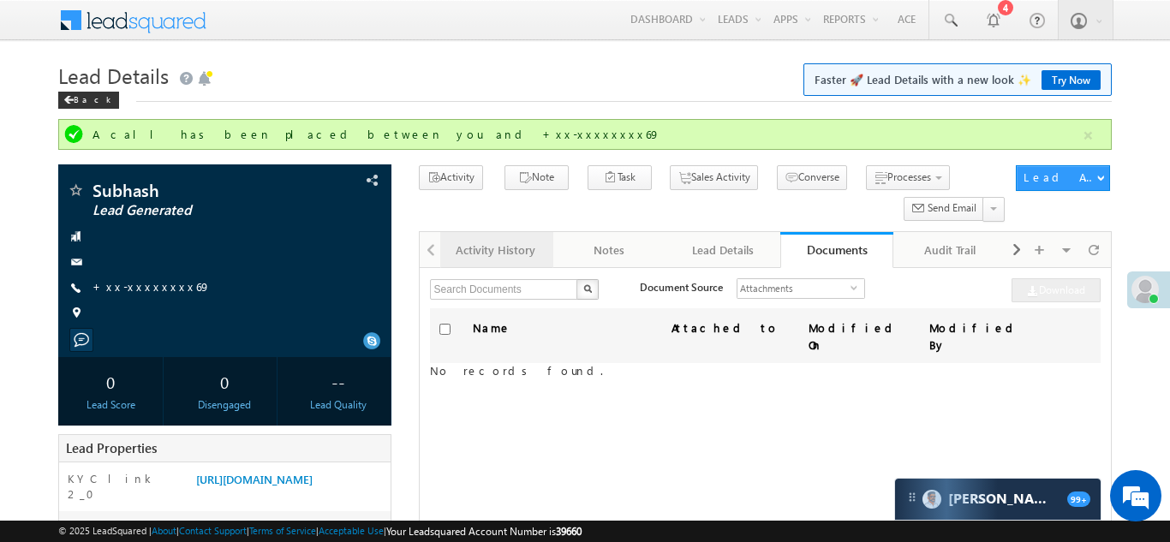
click at [474, 255] on div "Activity History" at bounding box center [496, 250] width 84 height 21
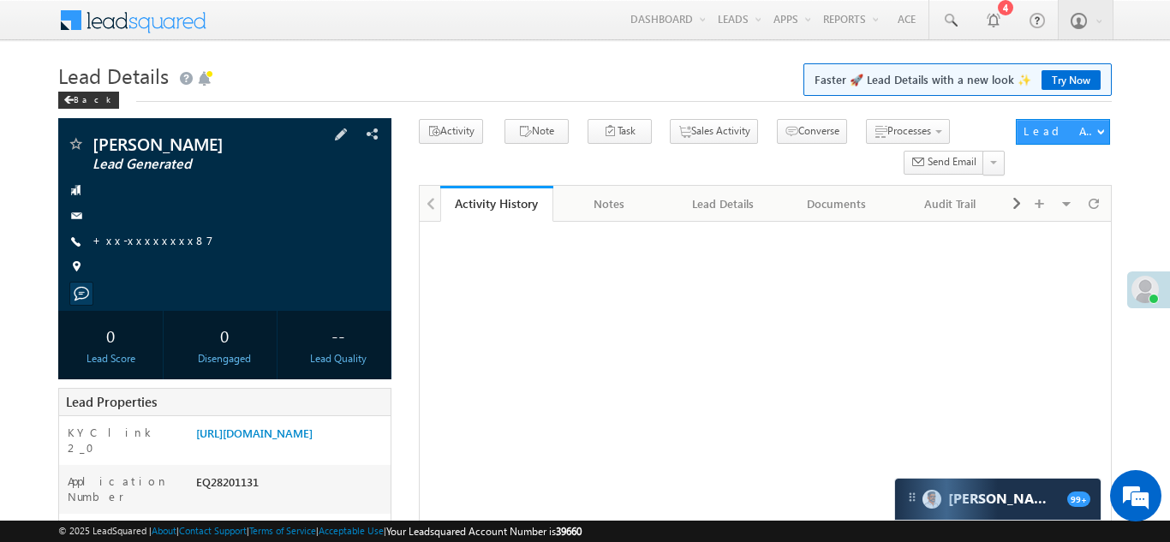
click at [145, 249] on span "+xx-xxxxxxxx87" at bounding box center [152, 241] width 121 height 17
click at [140, 242] on link "+xx-xxxxxxxx87" at bounding box center [152, 240] width 121 height 15
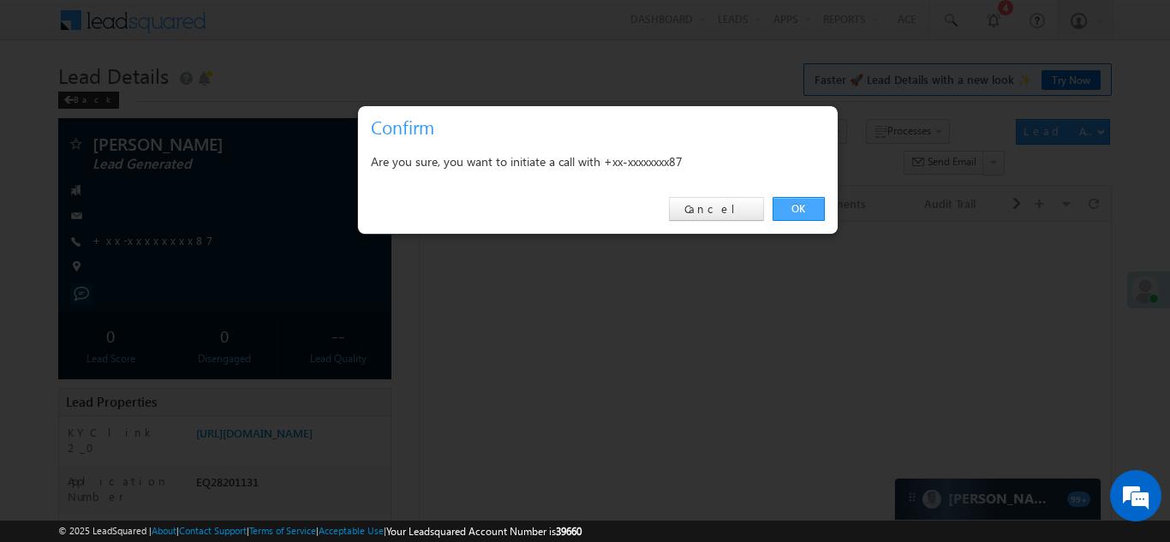
click at [795, 212] on link "OK" at bounding box center [798, 209] width 52 height 24
